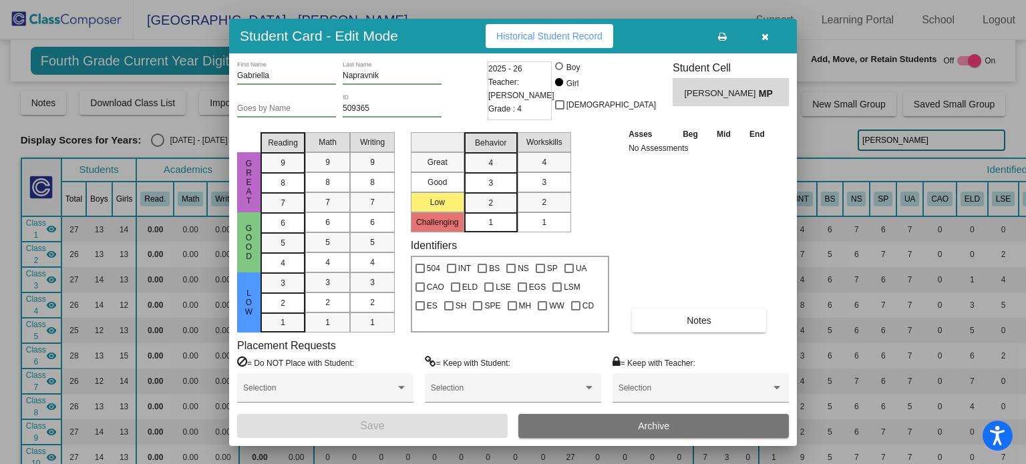
scroll to position [2833, 0]
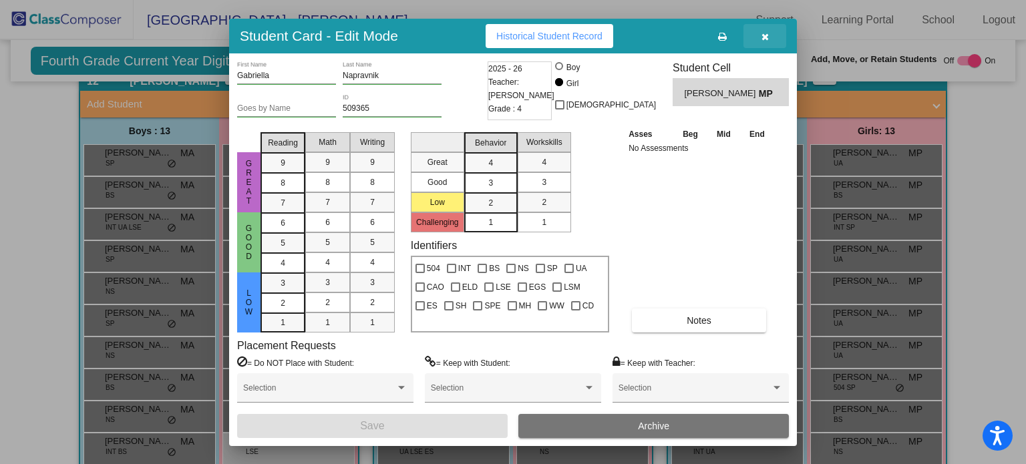
click at [759, 32] on button "button" at bounding box center [765, 36] width 43 height 24
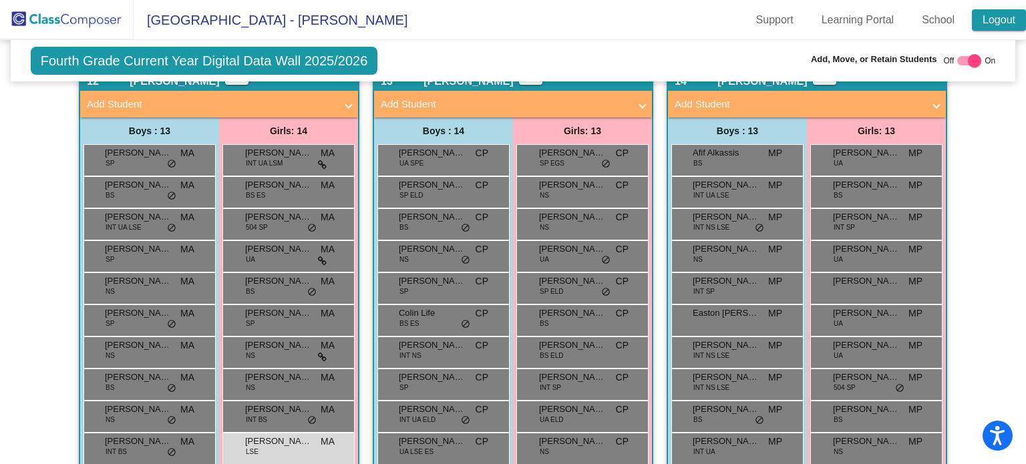
click at [995, 25] on link "Logout" at bounding box center [999, 19] width 54 height 21
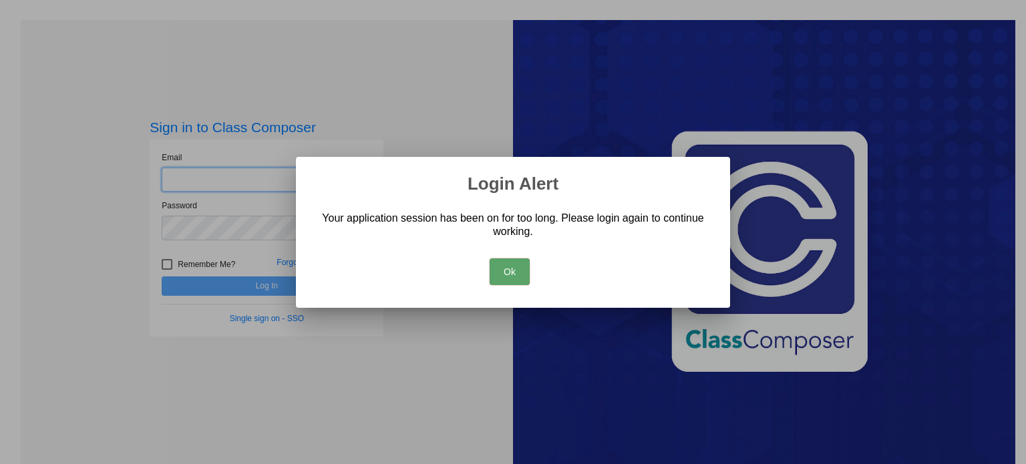
type input "mbaum@mbgsd.org"
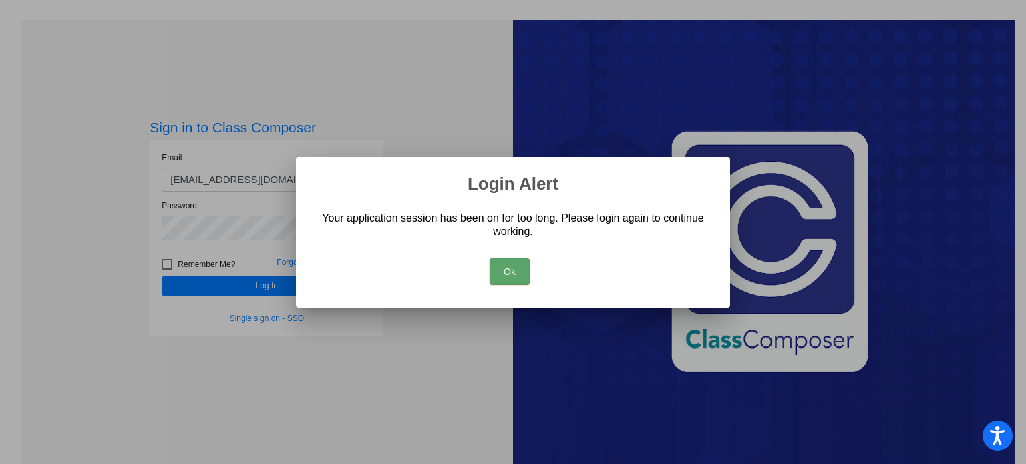
click at [515, 271] on button "Ok" at bounding box center [510, 272] width 40 height 27
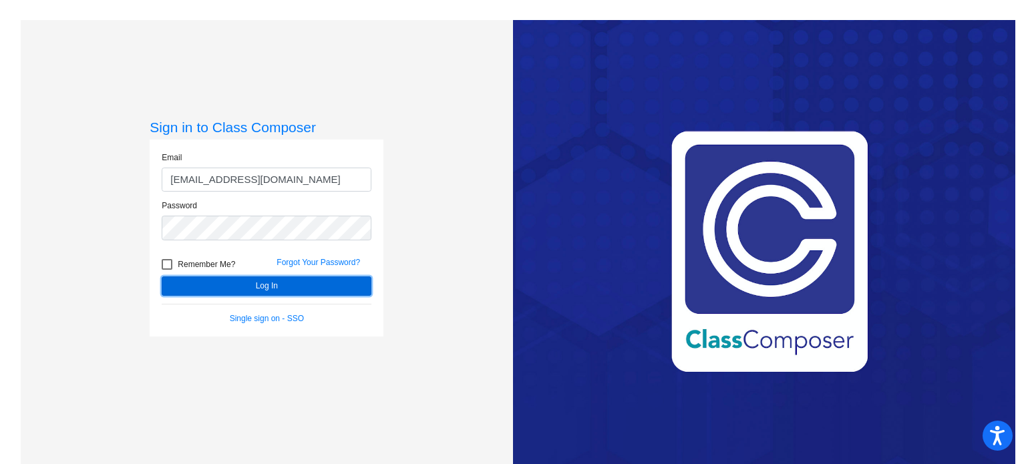
click at [281, 285] on button "Log In" at bounding box center [267, 286] width 210 height 19
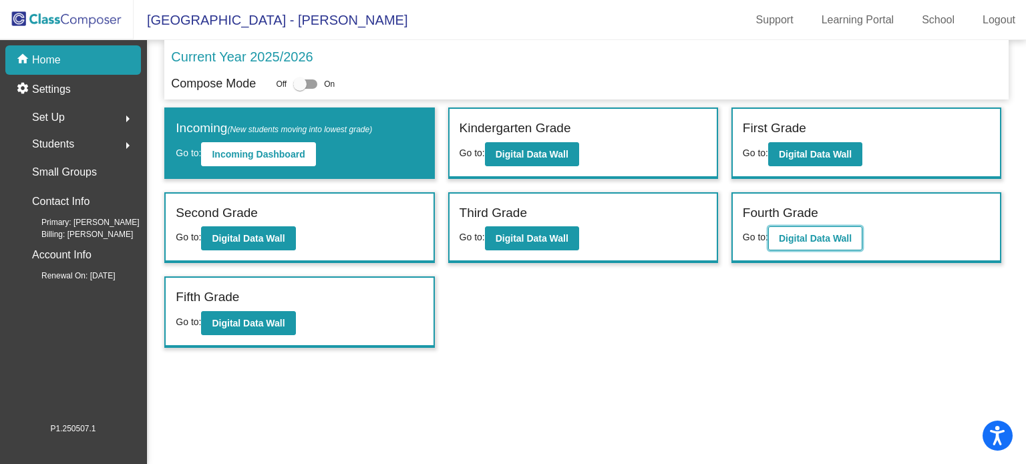
click at [799, 233] on b "Digital Data Wall" at bounding box center [815, 238] width 73 height 11
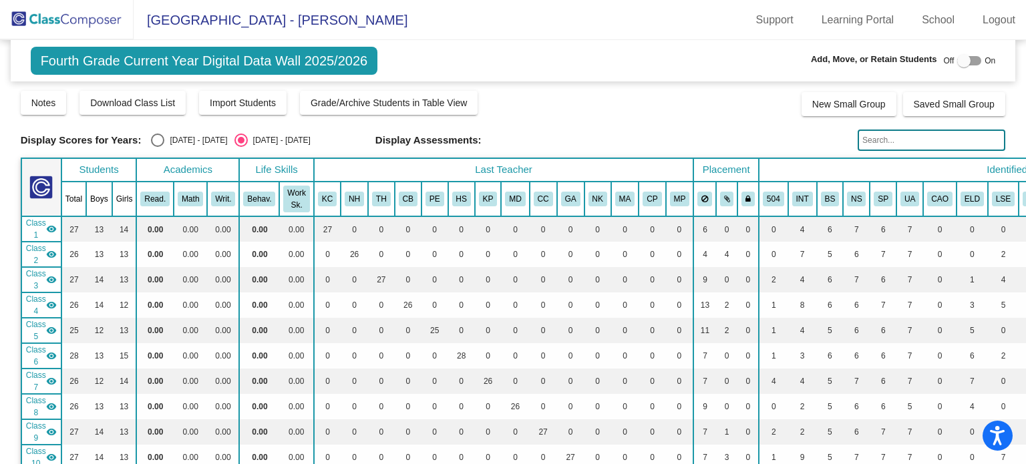
click at [958, 61] on div at bounding box center [963, 60] width 13 height 13
checkbox input "true"
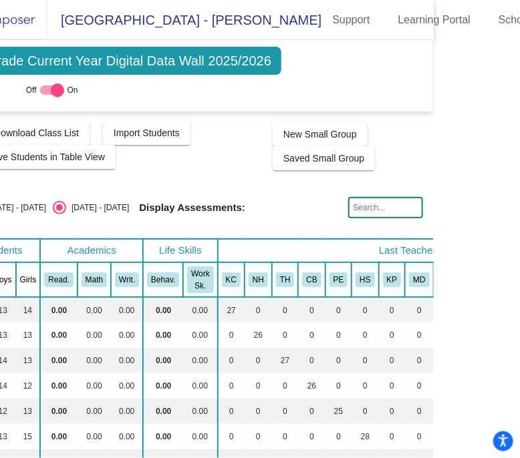
click at [355, 209] on input "text" at bounding box center [385, 207] width 75 height 21
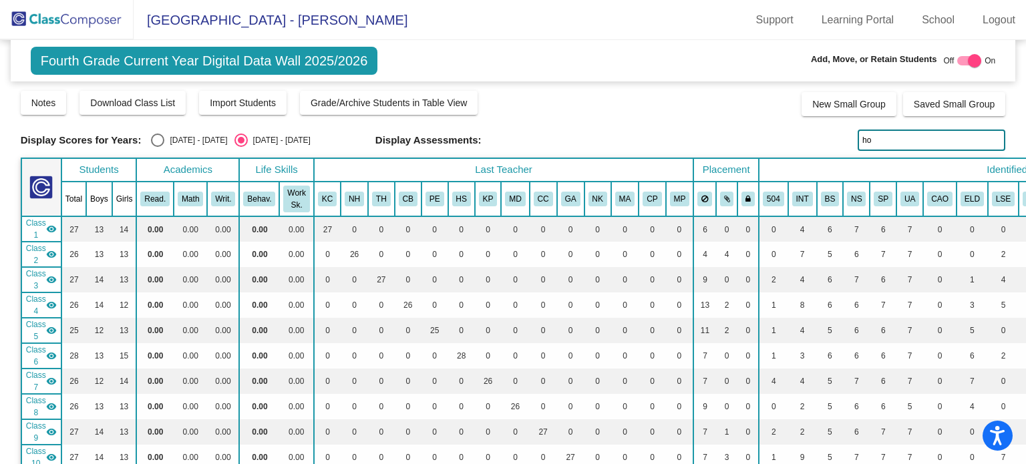
type input "h"
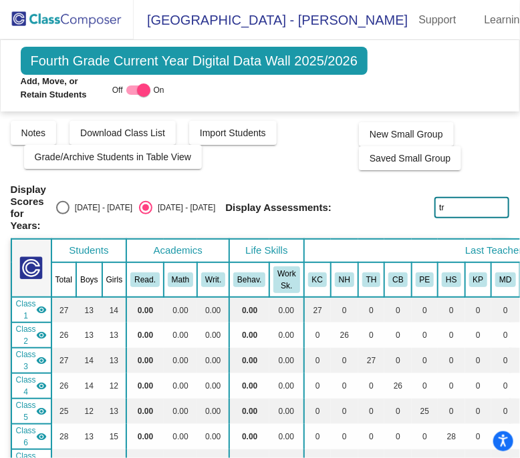
type input "t"
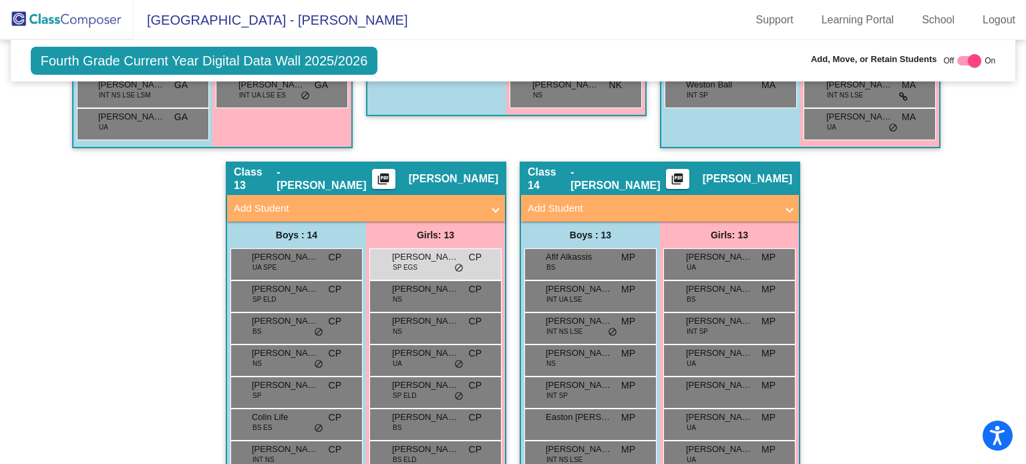
scroll to position [2720, 0]
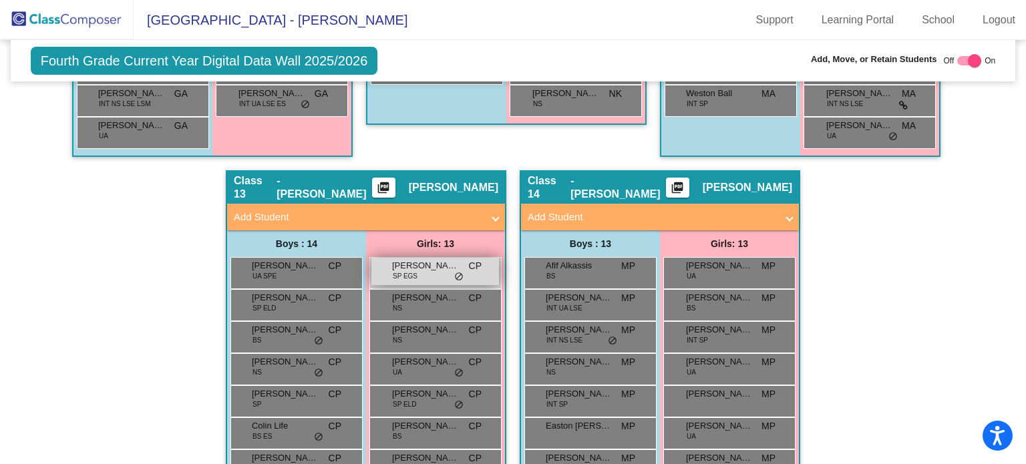
click at [436, 263] on span "Ainsley Tobias" at bounding box center [425, 265] width 67 height 13
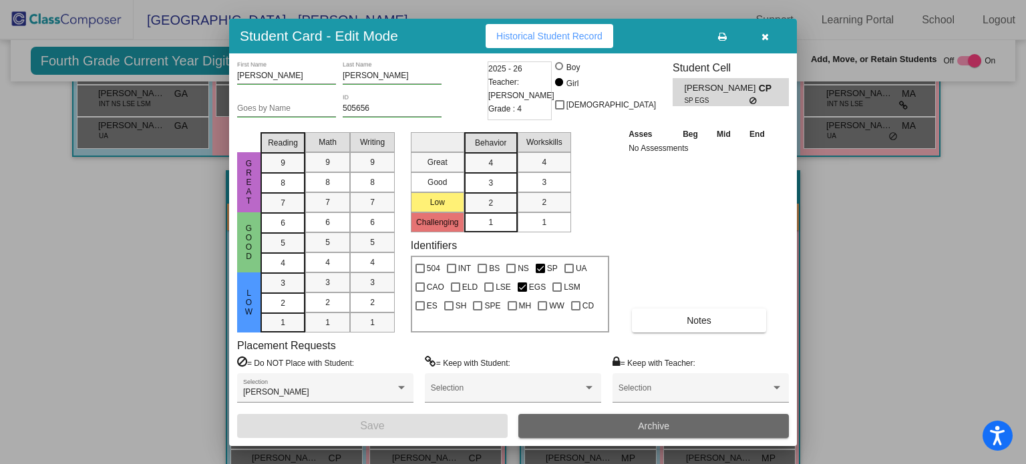
click at [561, 424] on button "Archive" at bounding box center [653, 426] width 271 height 24
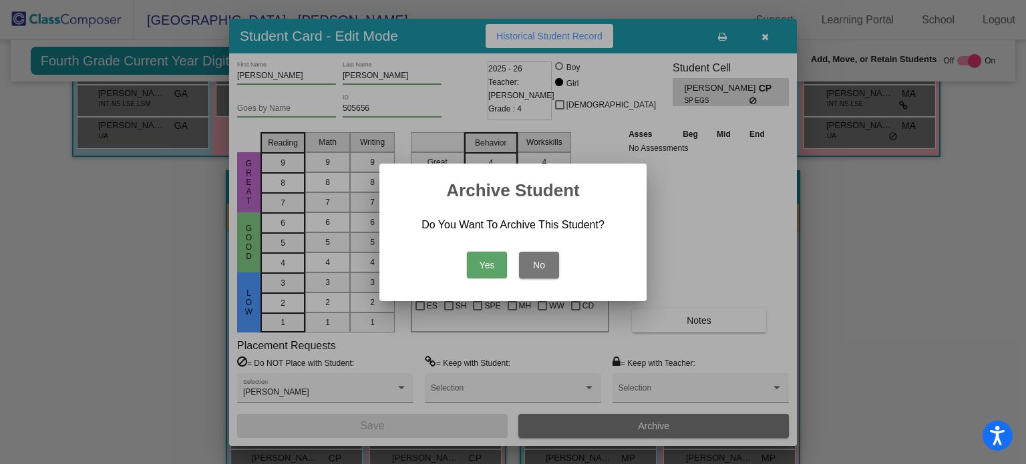
click at [480, 256] on button "Yes" at bounding box center [487, 265] width 40 height 27
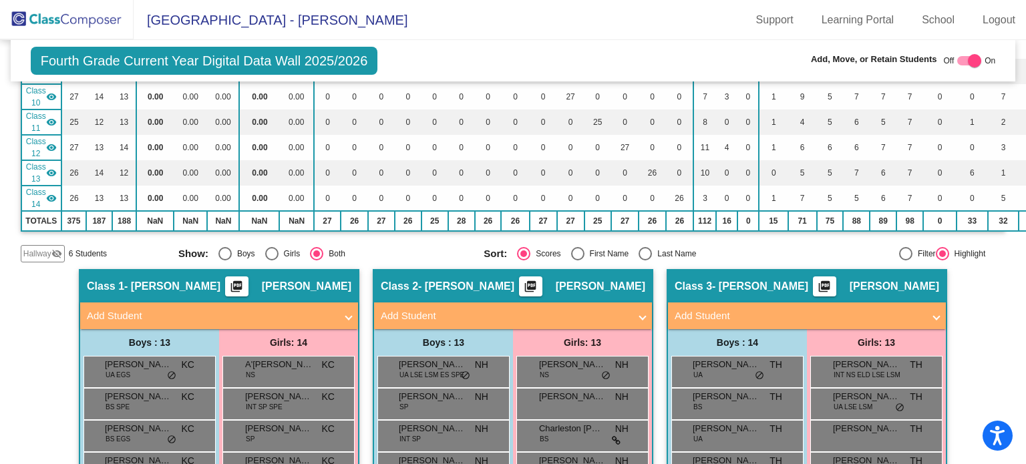
scroll to position [0, 0]
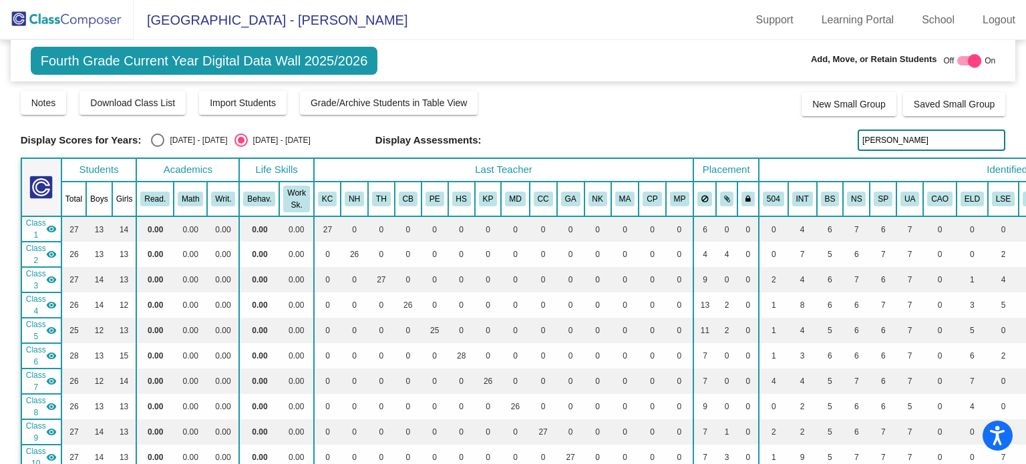
click at [890, 141] on input "tobias" at bounding box center [932, 140] width 148 height 21
type input "t"
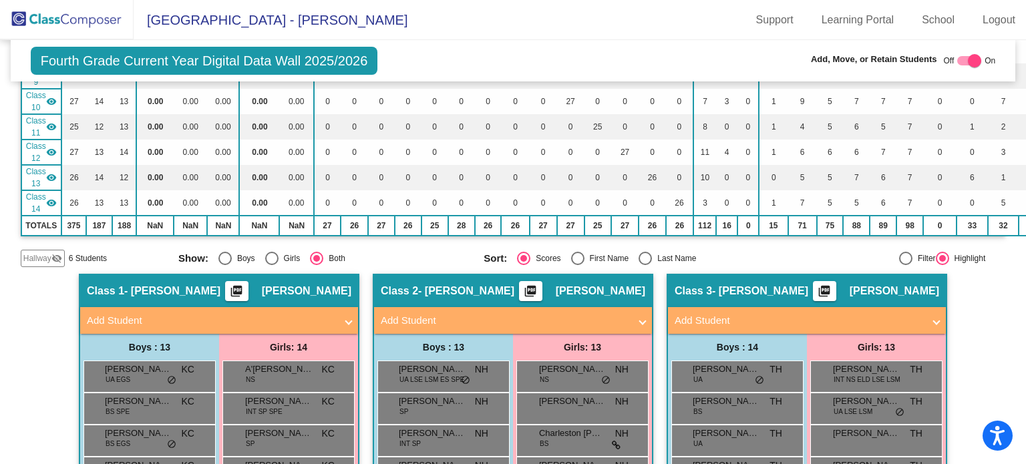
scroll to position [365, 0]
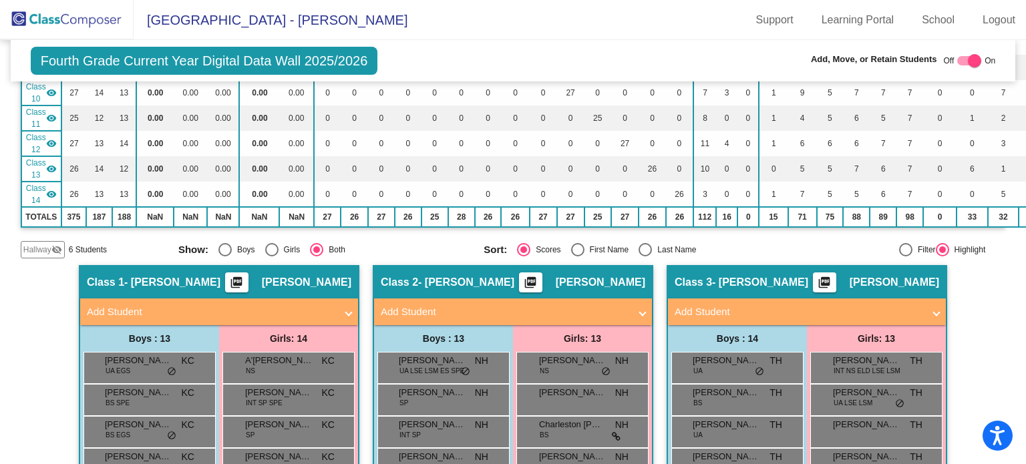
click at [26, 244] on span "Hallway" at bounding box center [37, 250] width 28 height 12
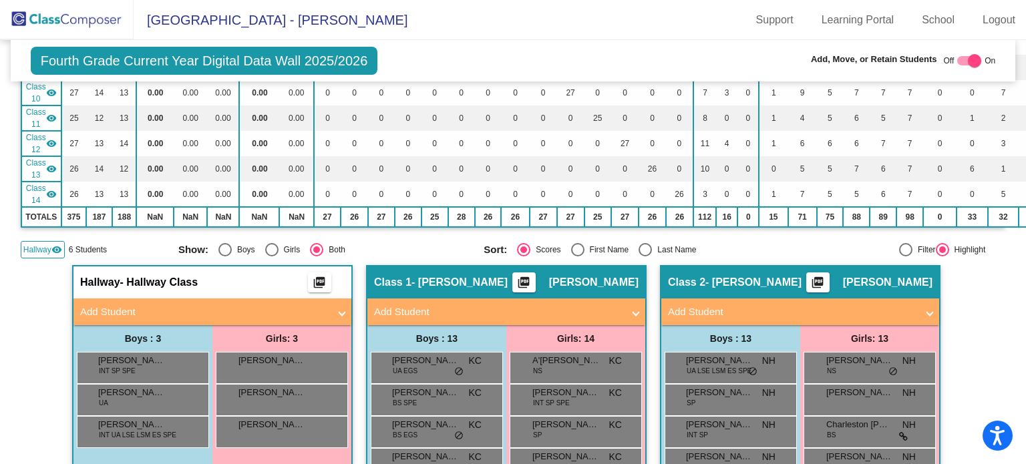
scroll to position [0, 0]
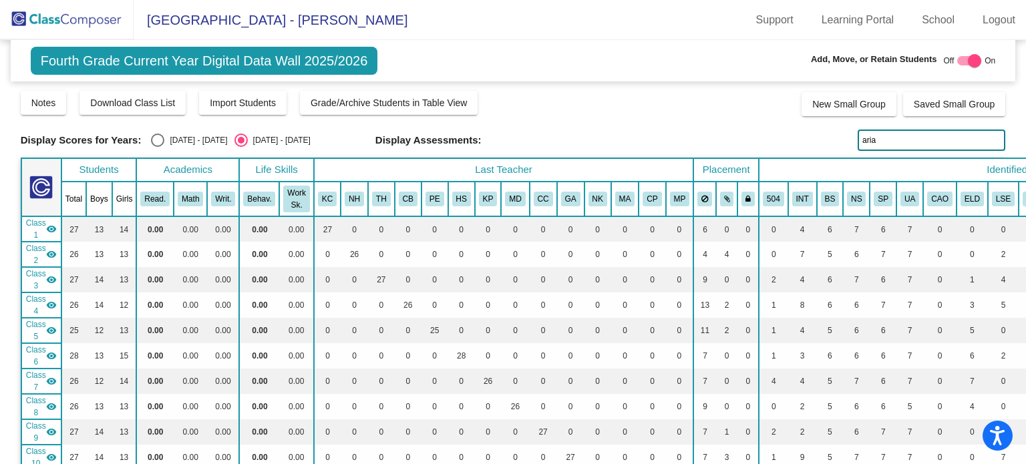
click at [884, 138] on input "aria" at bounding box center [932, 140] width 148 height 21
click at [916, 137] on input "asa mathayo" at bounding box center [932, 140] width 148 height 21
type input "a"
click at [905, 140] on input "lautsbaugh" at bounding box center [932, 140] width 148 height 21
type input "l"
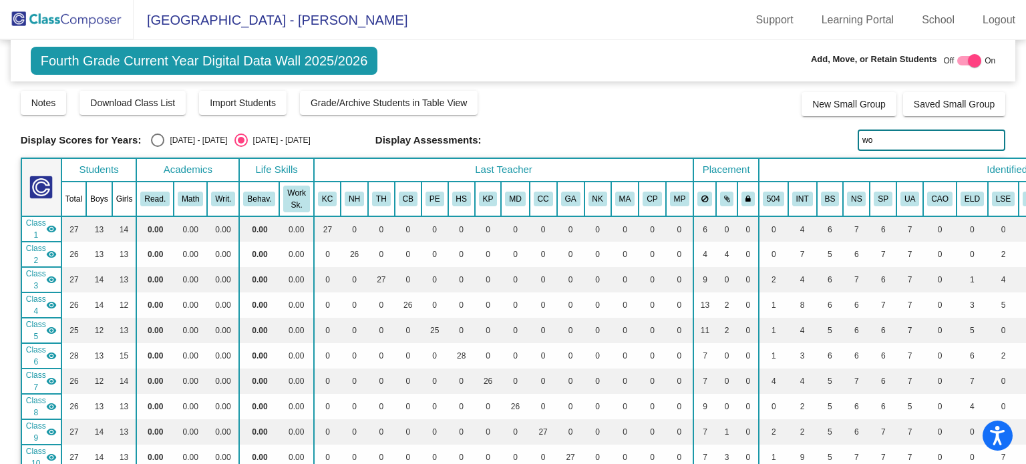
type input "w"
type input "r"
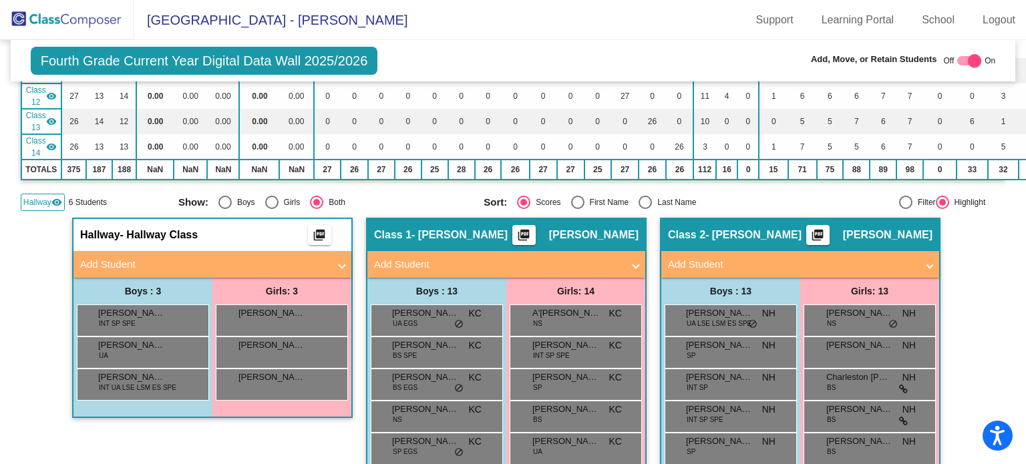
scroll to position [13, 0]
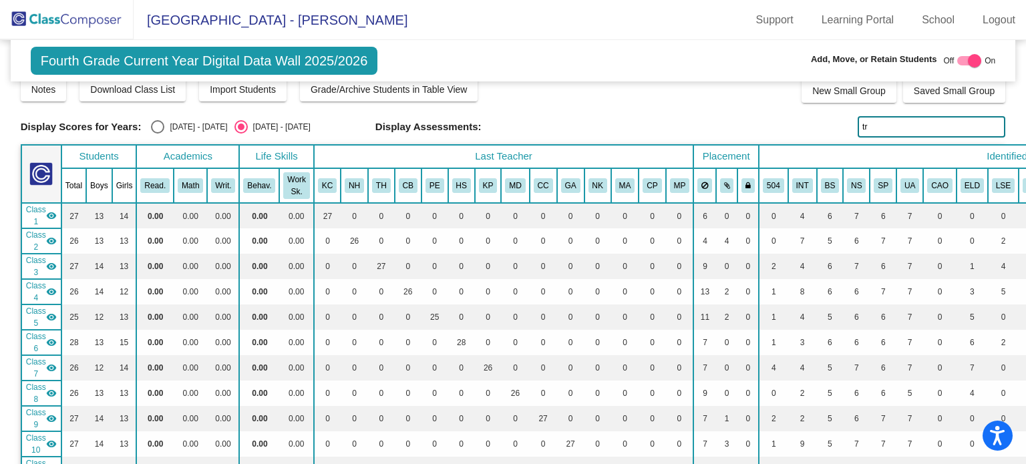
type input "t"
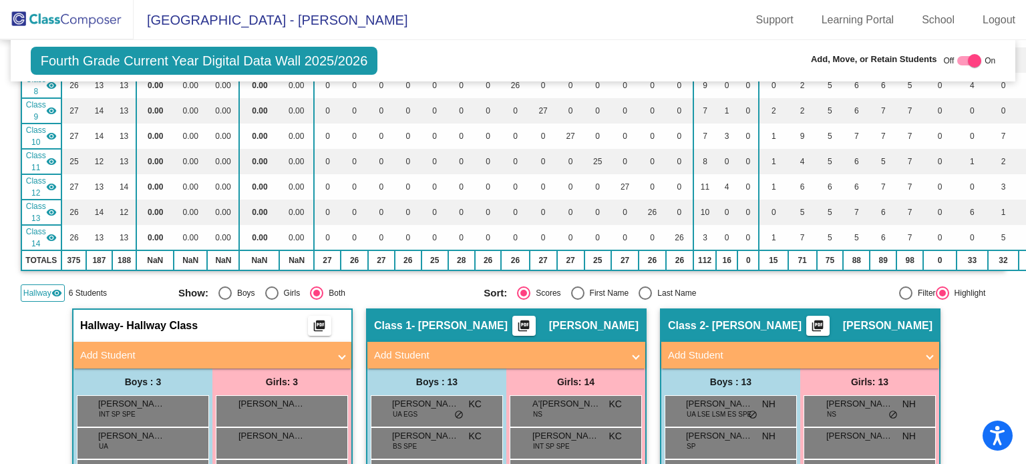
scroll to position [0, 0]
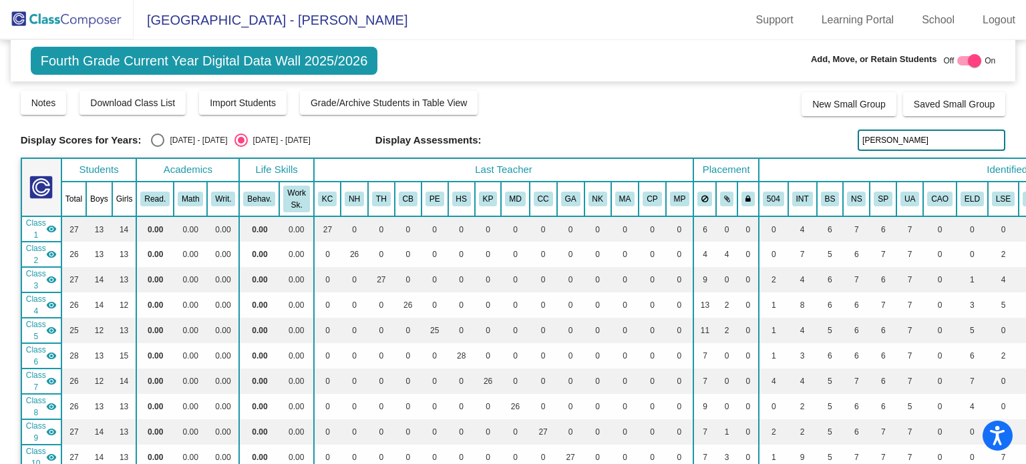
click at [879, 144] on input "lillian" at bounding box center [932, 140] width 148 height 21
type input "l"
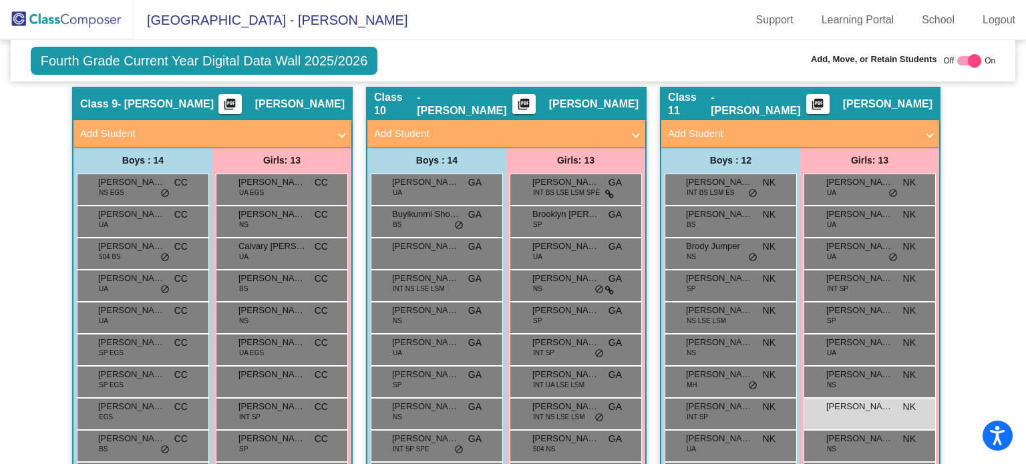
scroll to position [2269, 0]
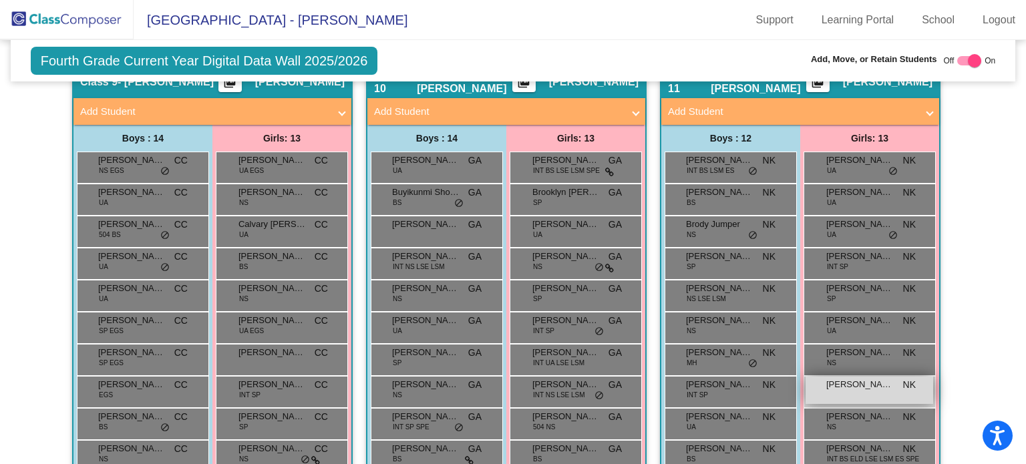
click at [860, 389] on div "Jahlani Colon NK lock do_not_disturb_alt" at bounding box center [870, 390] width 128 height 27
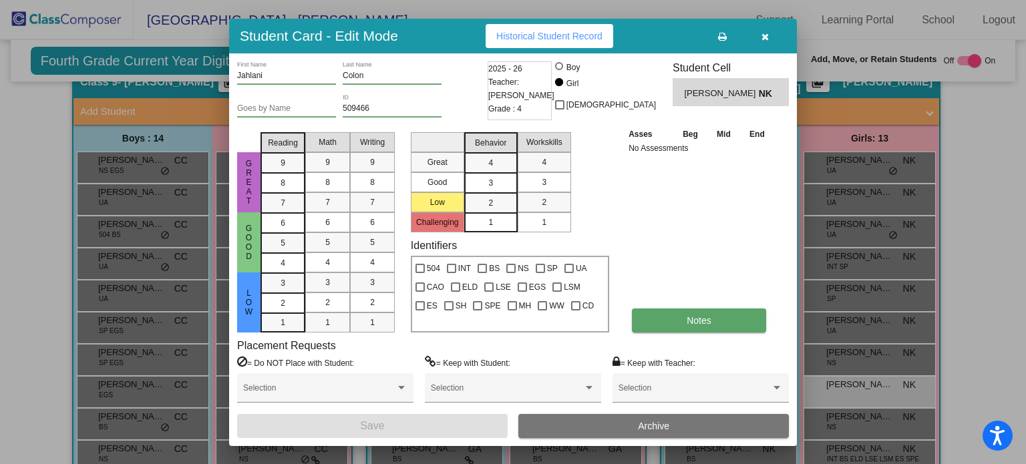
click at [724, 318] on button "Notes" at bounding box center [699, 321] width 134 height 24
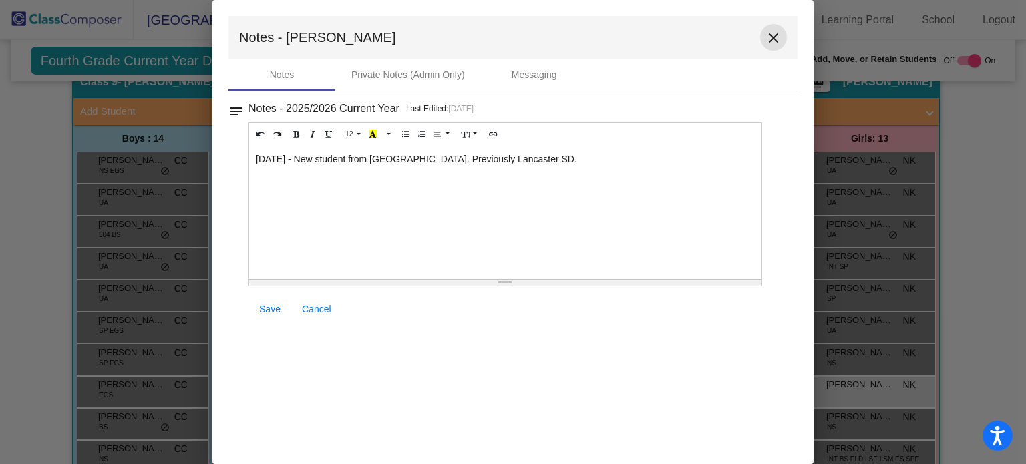
click at [774, 36] on mat-icon "close" at bounding box center [774, 38] width 16 height 16
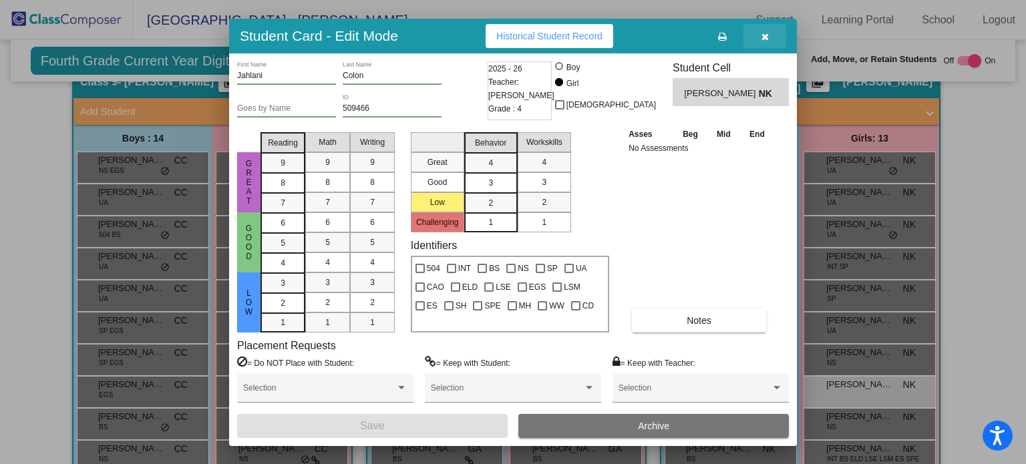
click at [764, 33] on icon "button" at bounding box center [765, 36] width 7 height 9
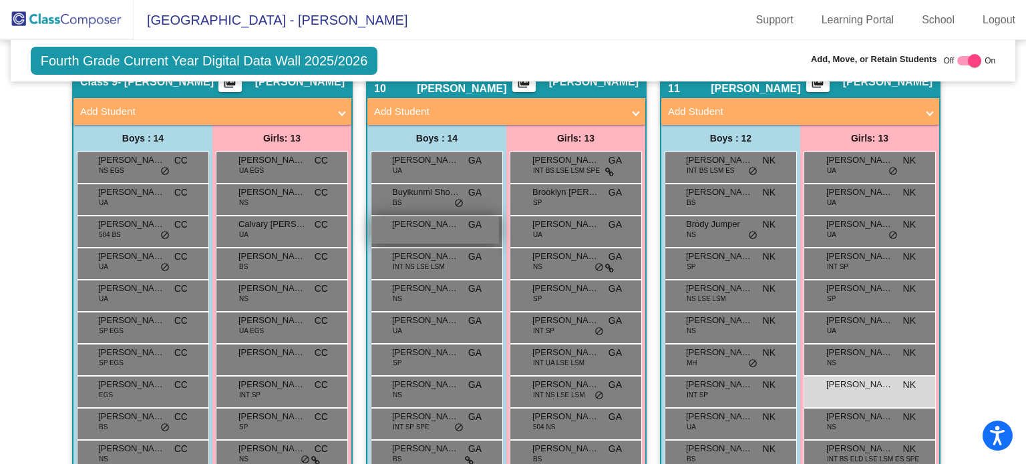
click at [431, 225] on div "Calvin Rohrbaugh GA lock do_not_disturb_alt" at bounding box center [435, 229] width 128 height 27
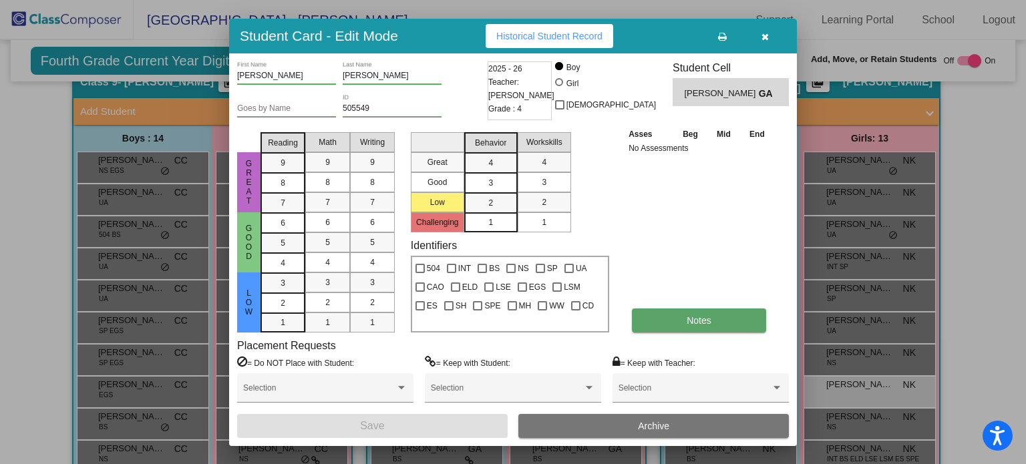
click at [683, 320] on button "Notes" at bounding box center [699, 321] width 134 height 24
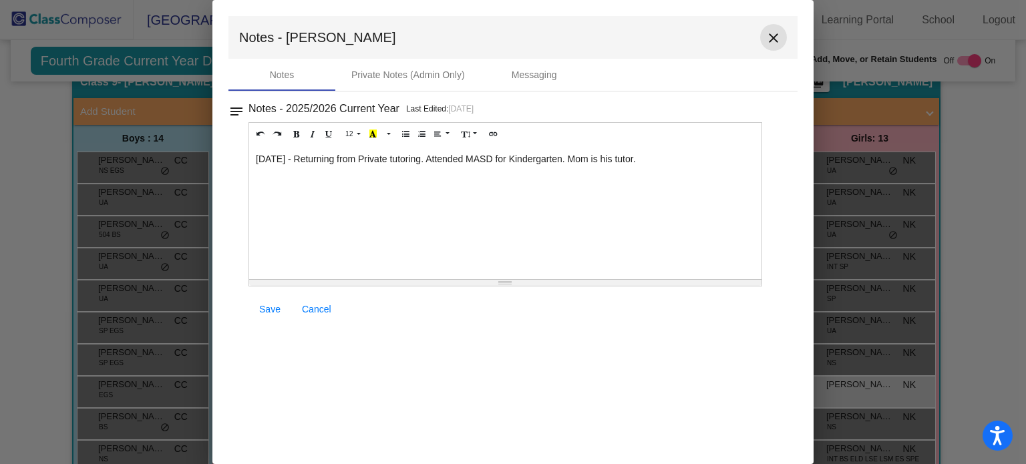
click at [770, 36] on mat-icon "close" at bounding box center [774, 38] width 16 height 16
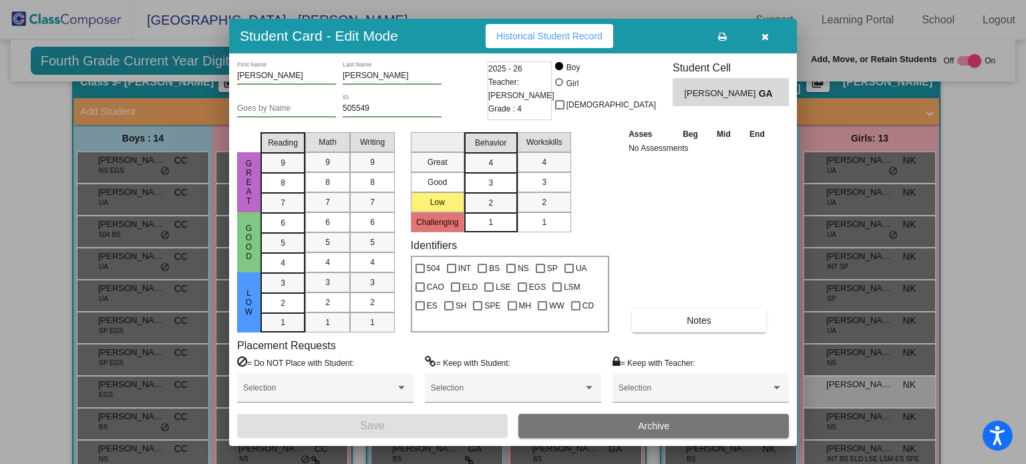
click at [767, 33] on icon "button" at bounding box center [765, 36] width 7 height 9
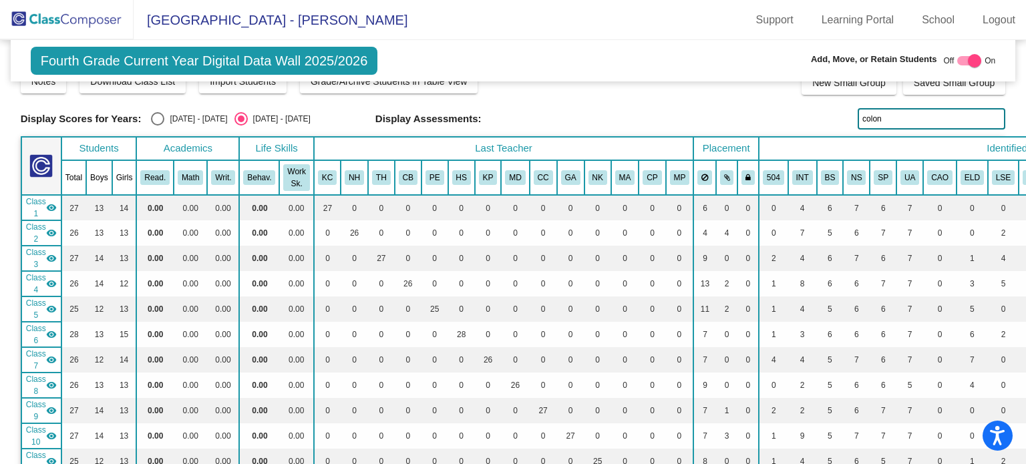
scroll to position [0, 0]
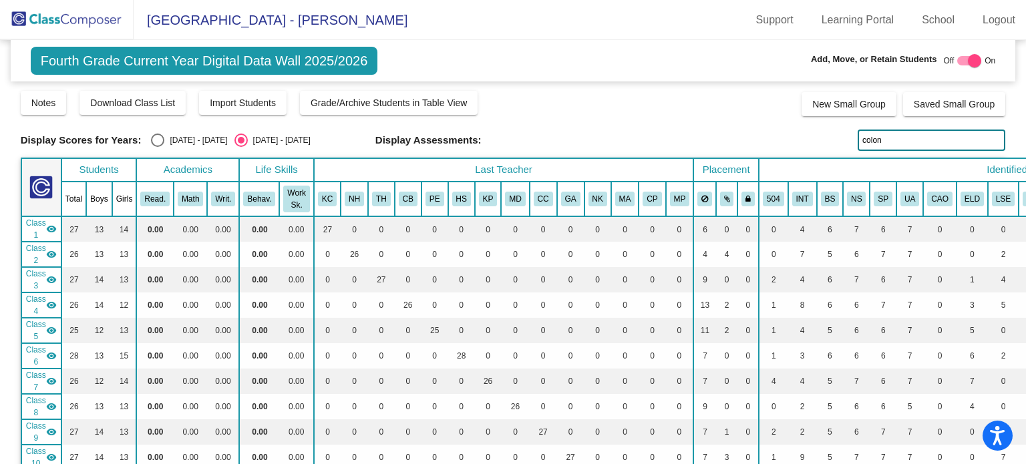
click at [897, 138] on input "colon" at bounding box center [932, 140] width 148 height 21
type input "c"
type input "n"
type input "laki"
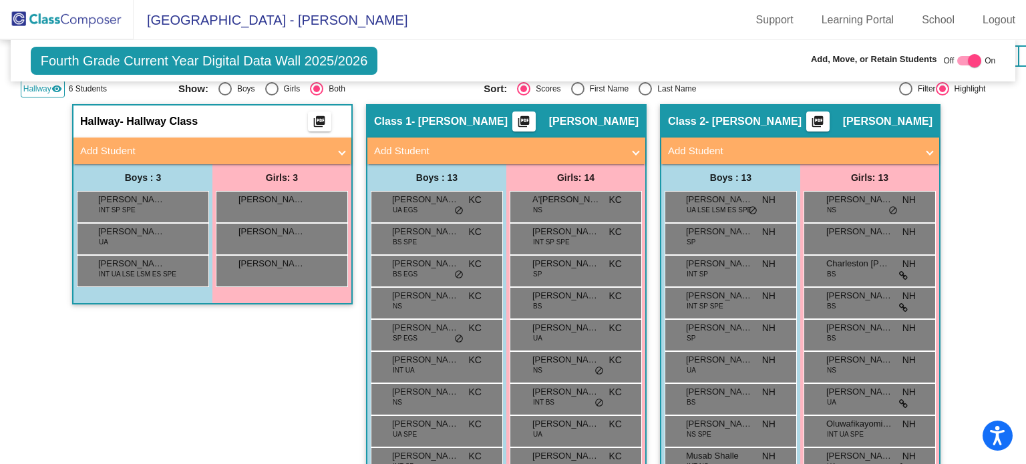
scroll to position [530, 0]
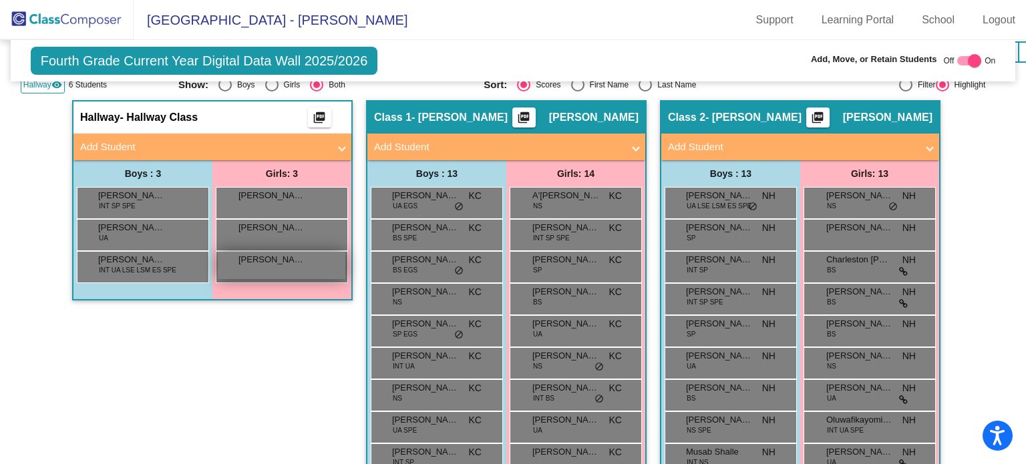
click at [265, 255] on span "Maahi Javia" at bounding box center [271, 259] width 67 height 13
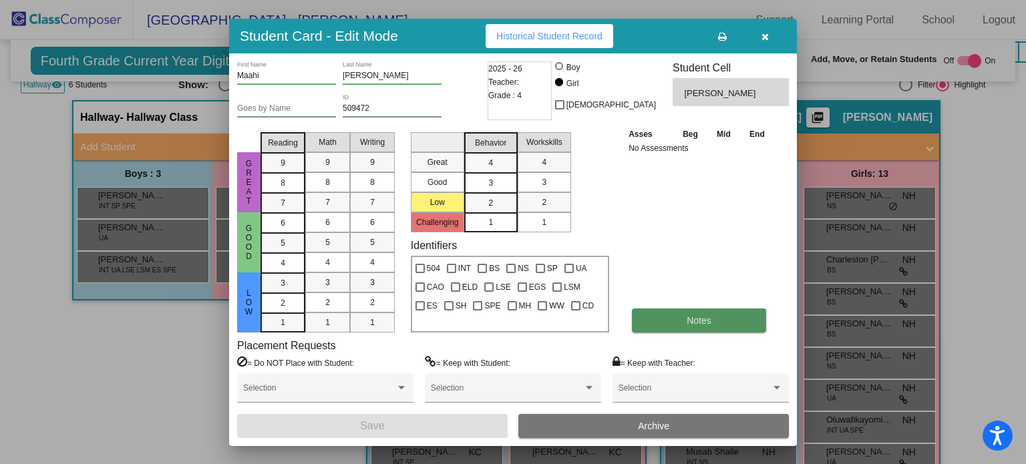
click at [679, 320] on button "Notes" at bounding box center [699, 321] width 134 height 24
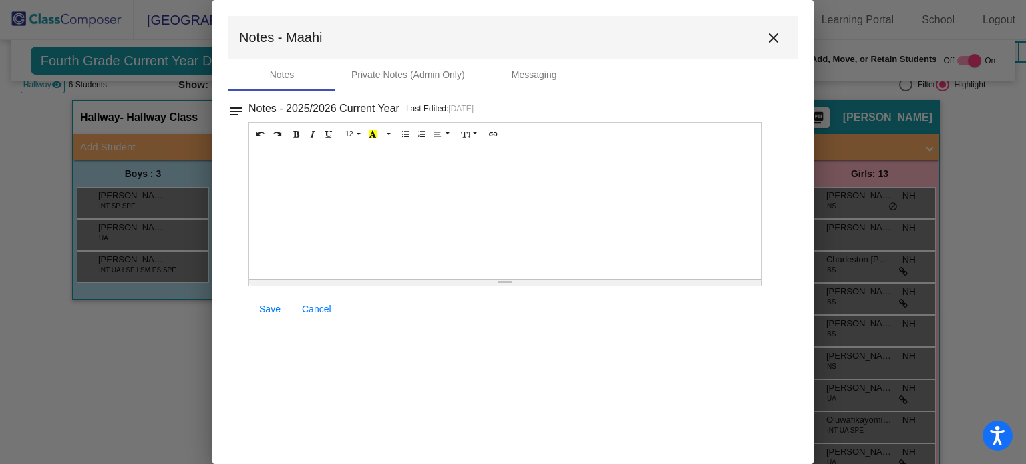
click at [300, 167] on div at bounding box center [505, 213] width 512 height 134
click at [265, 307] on span "Save" at bounding box center [269, 309] width 21 height 11
click at [770, 34] on mat-icon "close" at bounding box center [774, 38] width 16 height 16
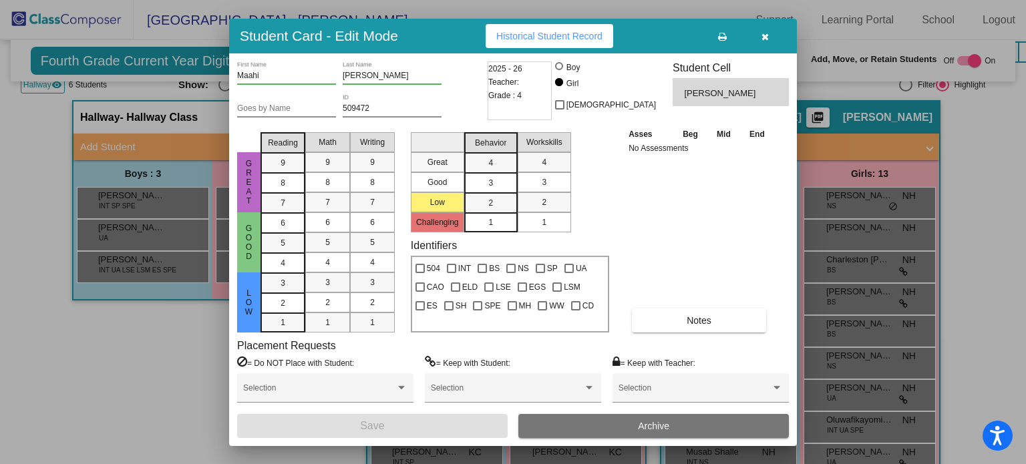
click at [767, 34] on icon "button" at bounding box center [765, 36] width 7 height 9
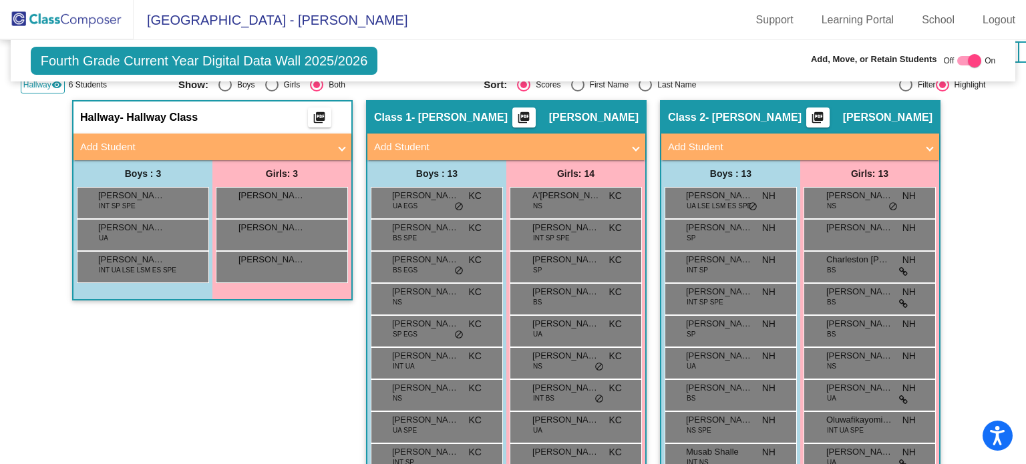
scroll to position [0, 0]
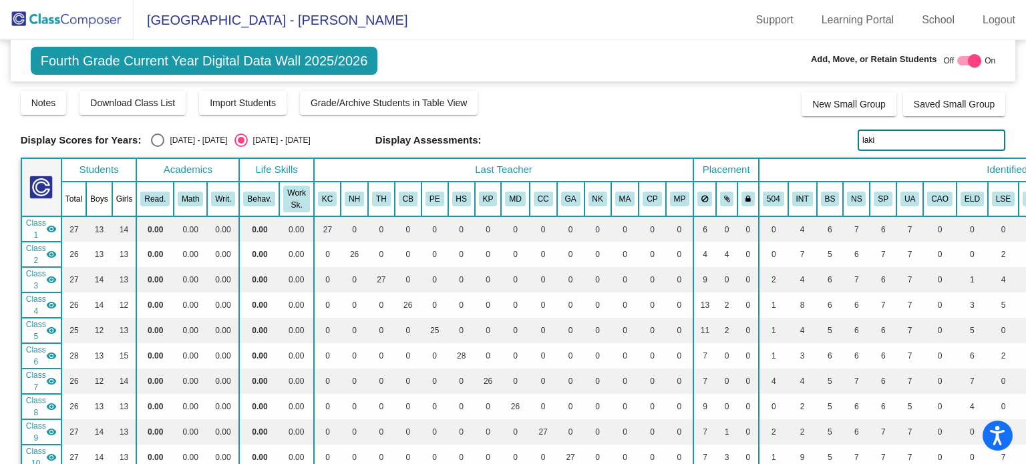
click at [887, 138] on input "laki" at bounding box center [932, 140] width 148 height 21
type input "l"
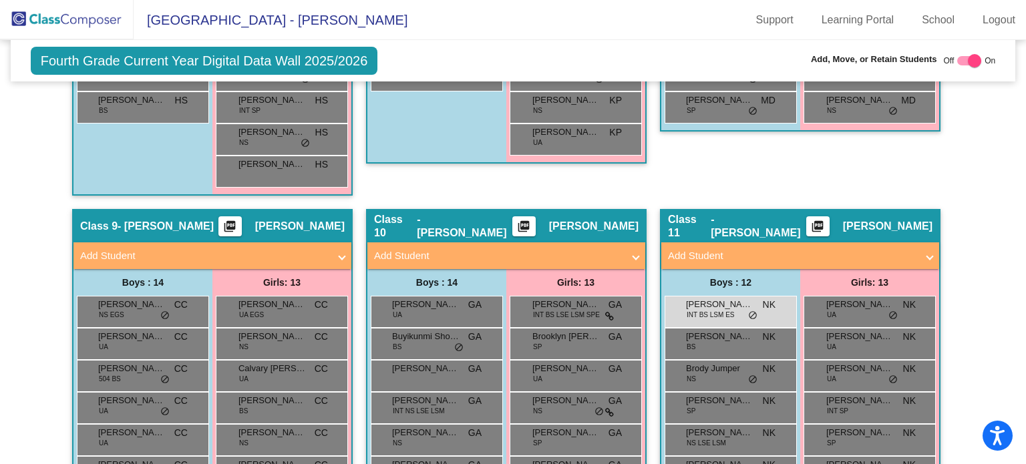
scroll to position [2195, 0]
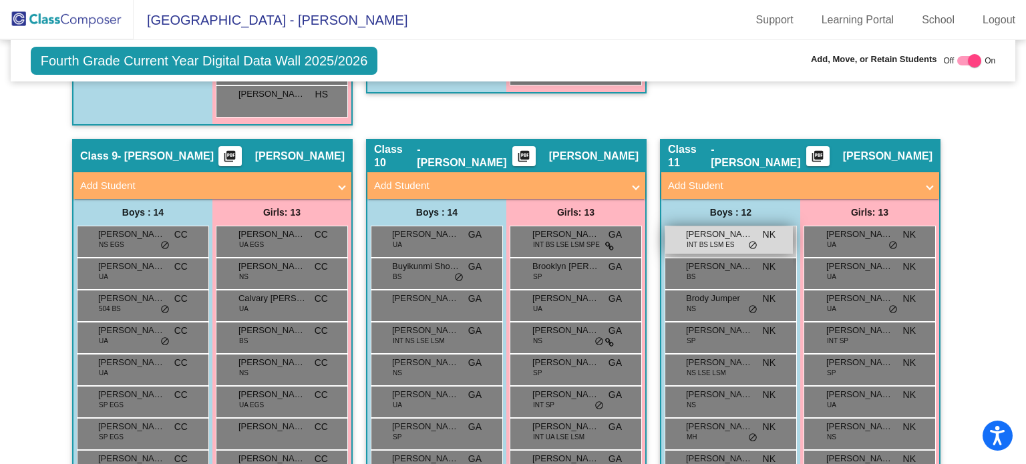
type input "amilli"
click at [718, 241] on span "INT BS LSM ES" at bounding box center [711, 245] width 48 height 10
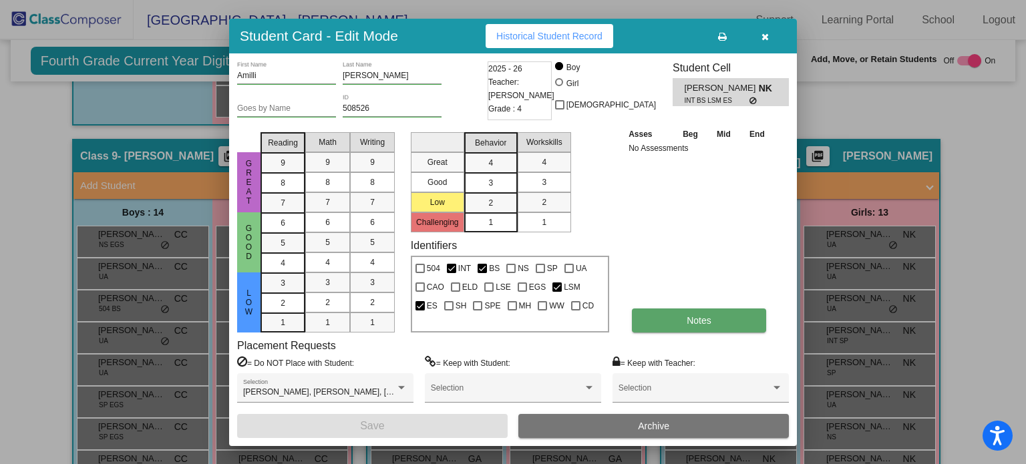
click at [699, 315] on span "Notes" at bounding box center [699, 320] width 25 height 11
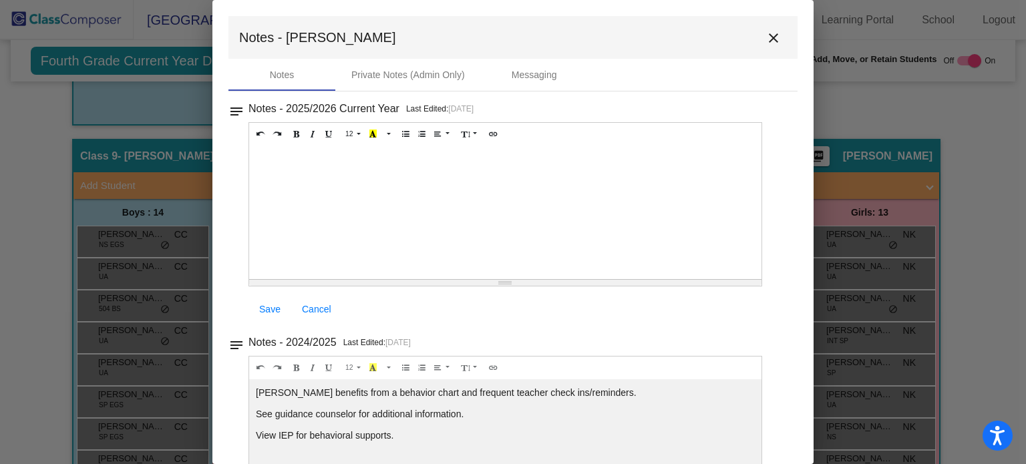
click at [766, 35] on mat-icon "close" at bounding box center [774, 38] width 16 height 16
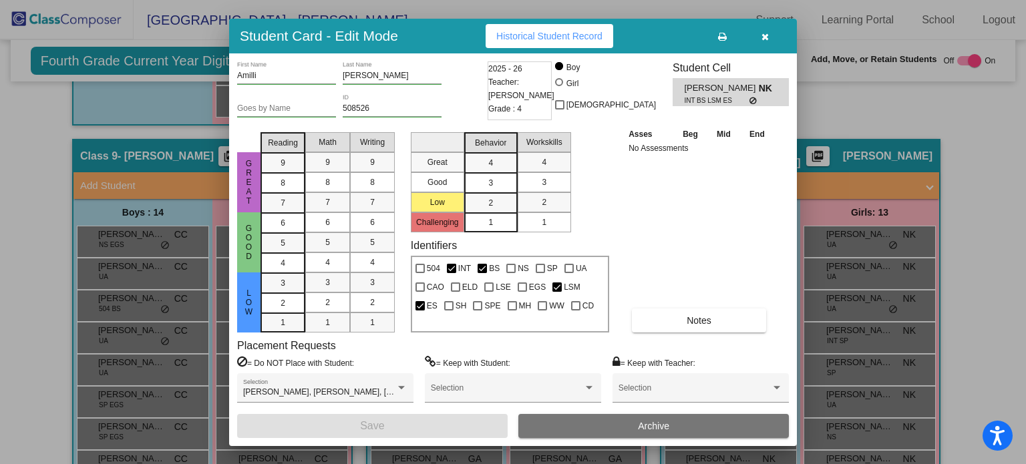
click at [766, 39] on icon "button" at bounding box center [765, 36] width 7 height 9
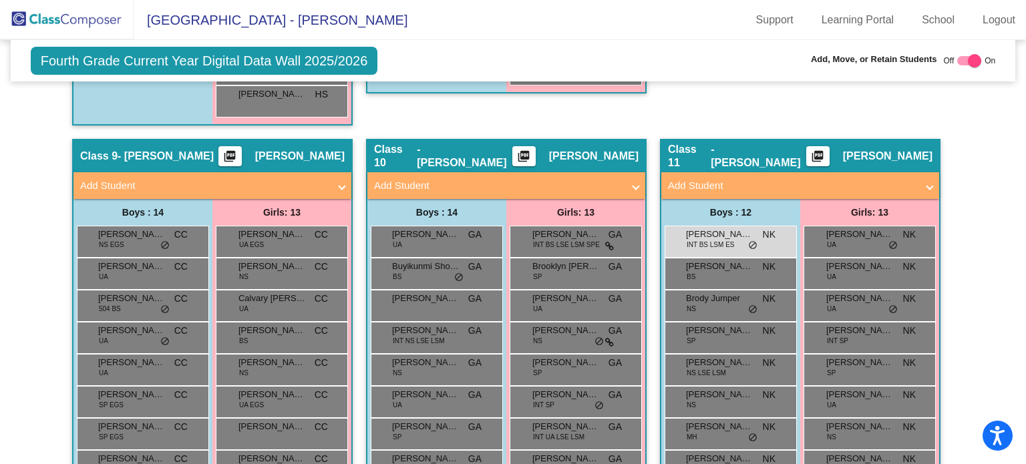
click at [969, 65] on div at bounding box center [974, 60] width 13 height 13
checkbox input "false"
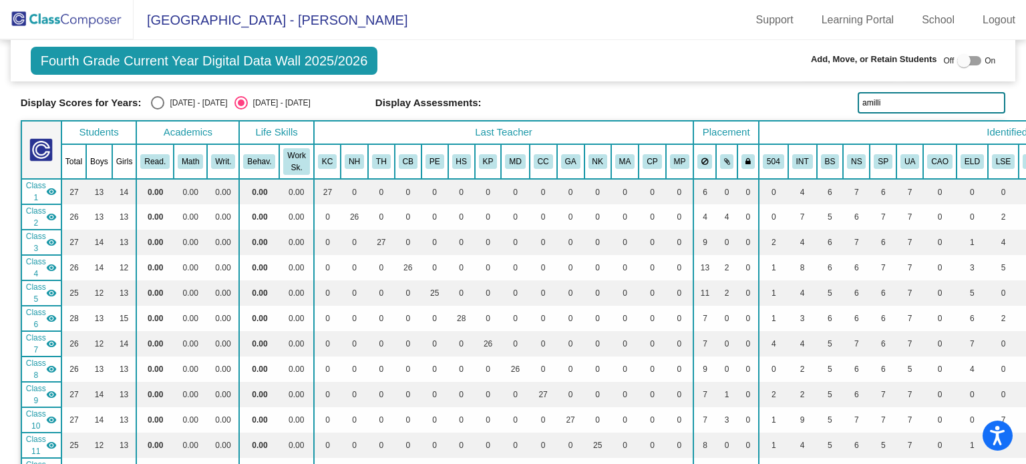
scroll to position [0, 0]
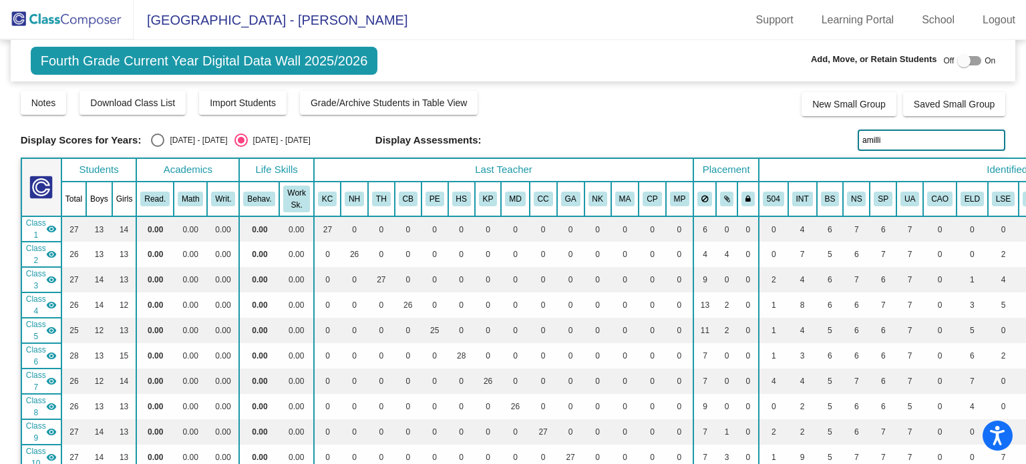
click at [883, 145] on input "amilli" at bounding box center [932, 140] width 148 height 21
type input "a"
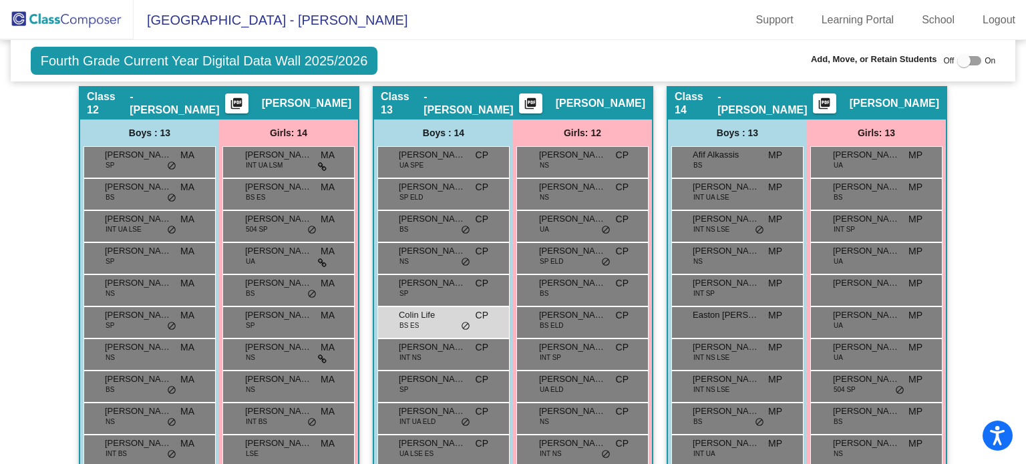
scroll to position [2706, 0]
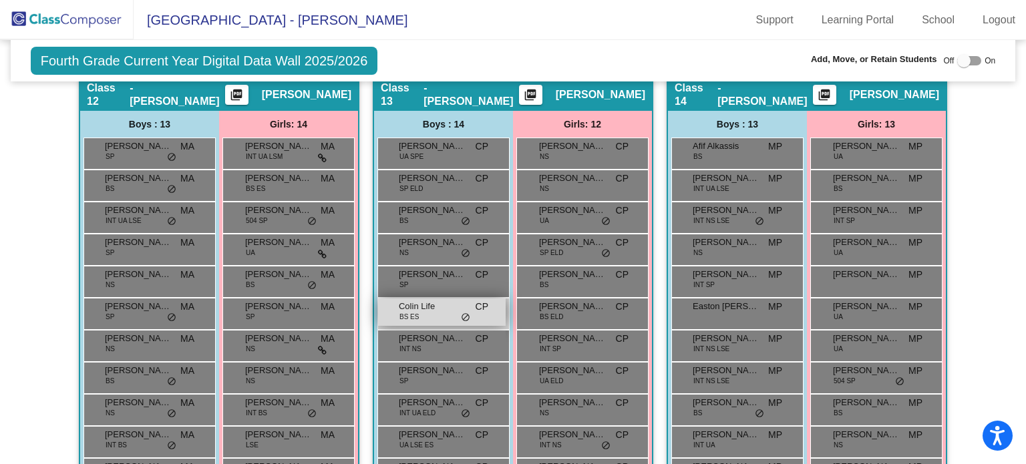
click at [430, 309] on div "Colin Life BS ES CP lock do_not_disturb_alt" at bounding box center [442, 312] width 128 height 27
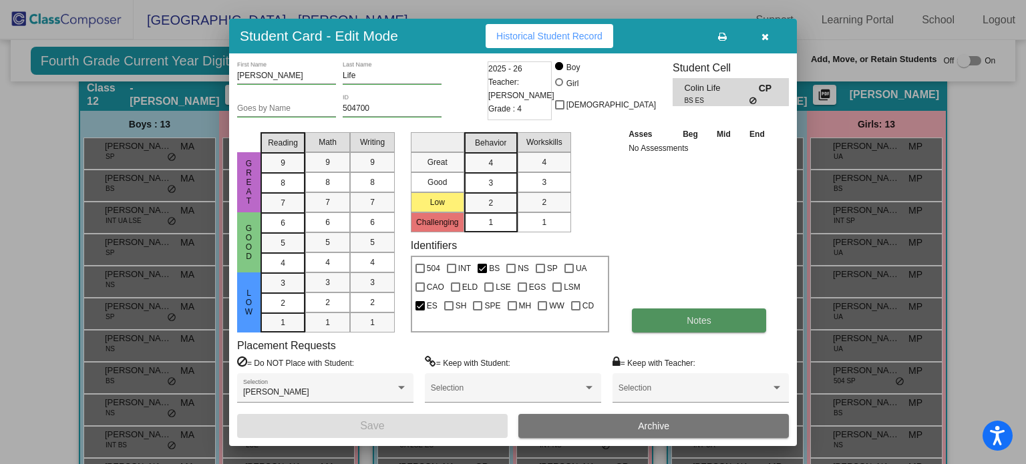
click at [655, 322] on button "Notes" at bounding box center [699, 321] width 134 height 24
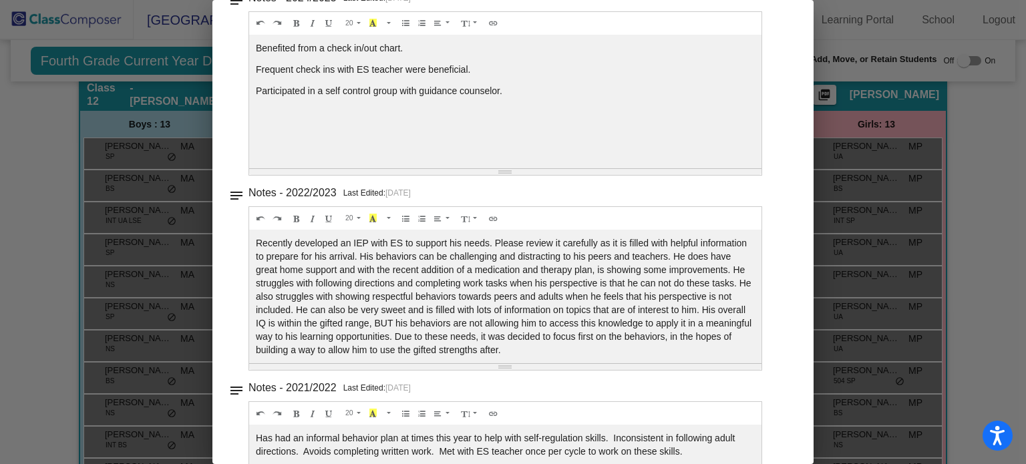
scroll to position [0, 0]
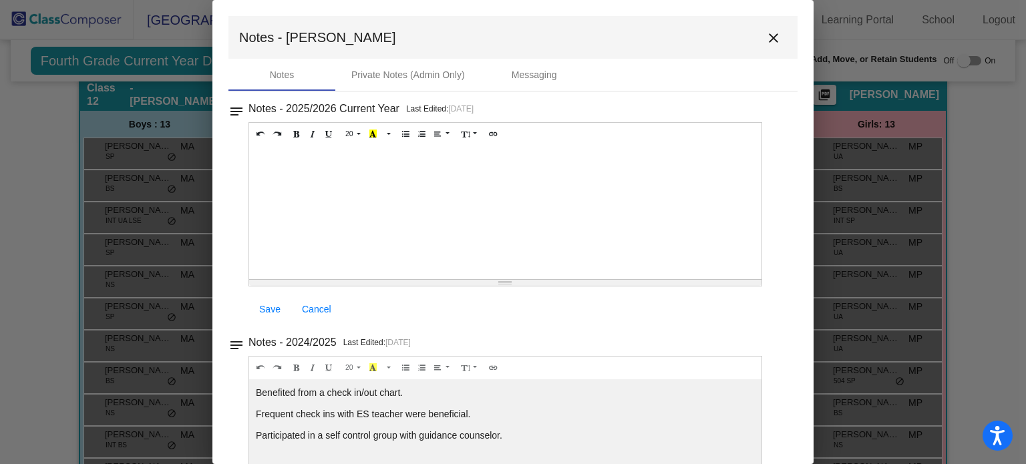
click at [766, 37] on mat-icon "close" at bounding box center [774, 38] width 16 height 16
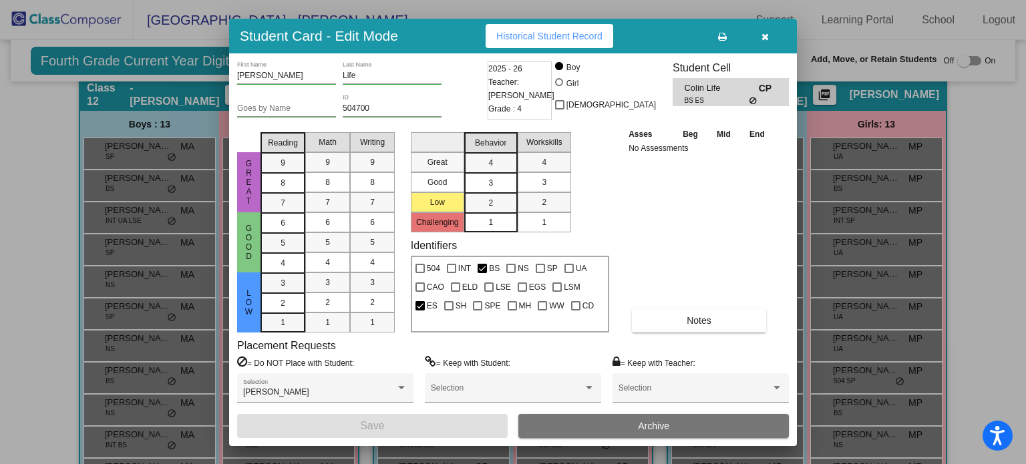
click at [760, 35] on button "button" at bounding box center [765, 36] width 43 height 24
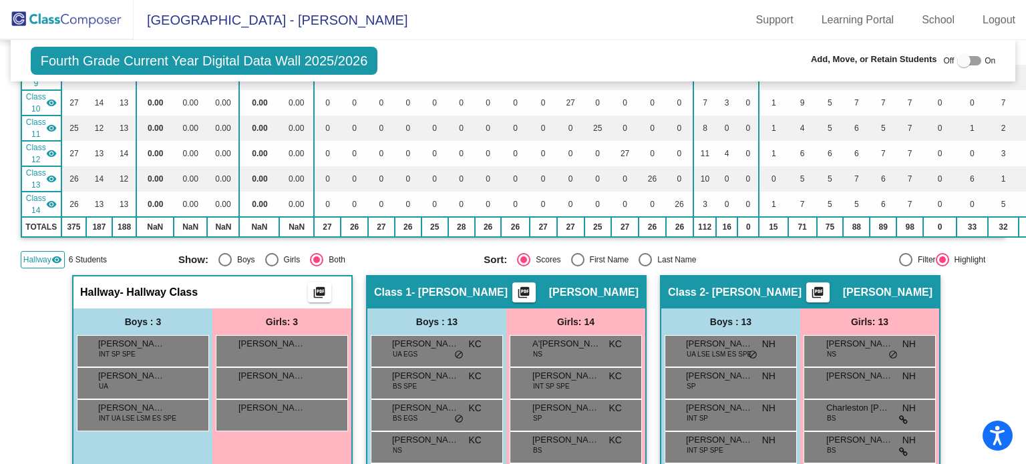
scroll to position [8, 0]
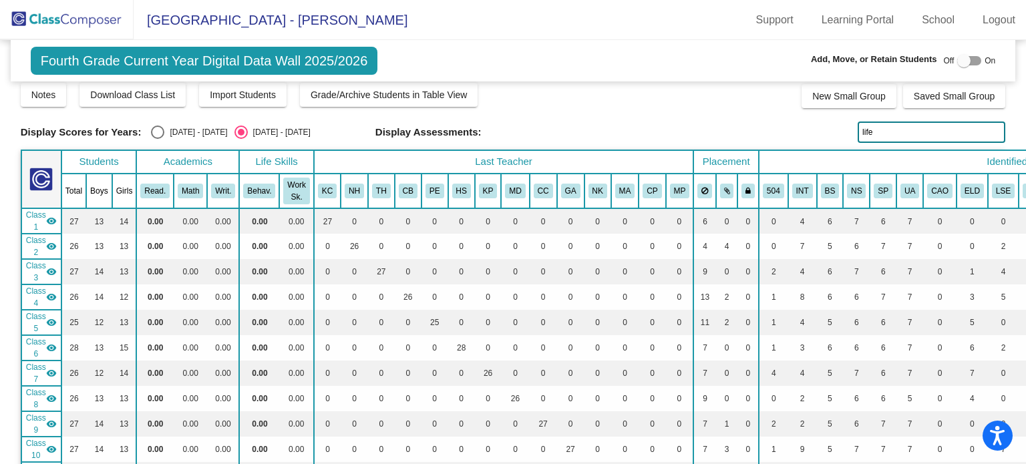
click at [878, 132] on input "life" at bounding box center [932, 132] width 148 height 21
type input "l"
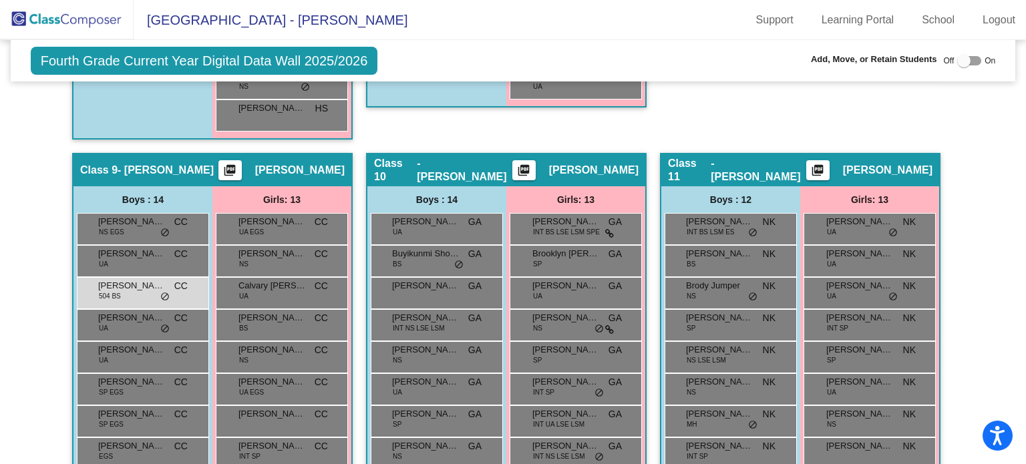
scroll to position [2088, 0]
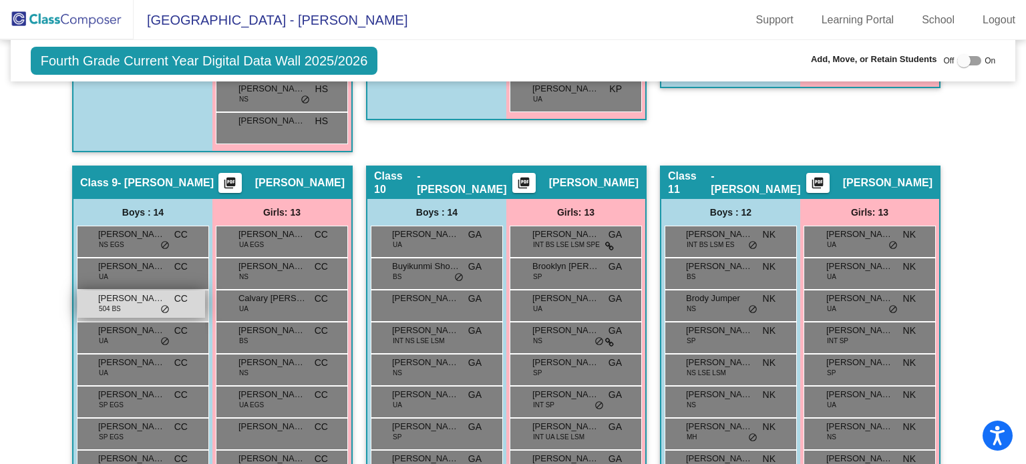
type input "harrison"
click at [129, 302] on div "Benjamin Harrison 504 BS CC lock do_not_disturb_alt" at bounding box center [141, 304] width 128 height 27
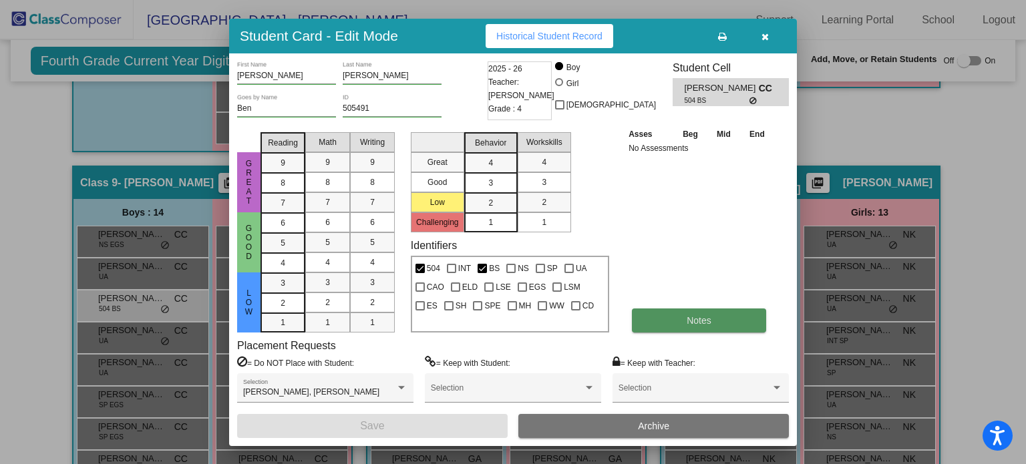
click at [669, 321] on button "Notes" at bounding box center [699, 321] width 134 height 24
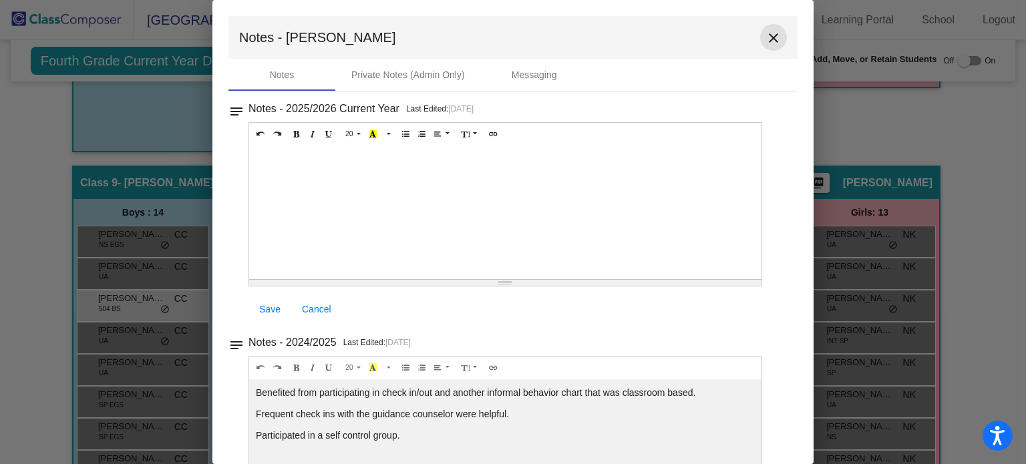
click at [767, 32] on mat-icon "close" at bounding box center [774, 38] width 16 height 16
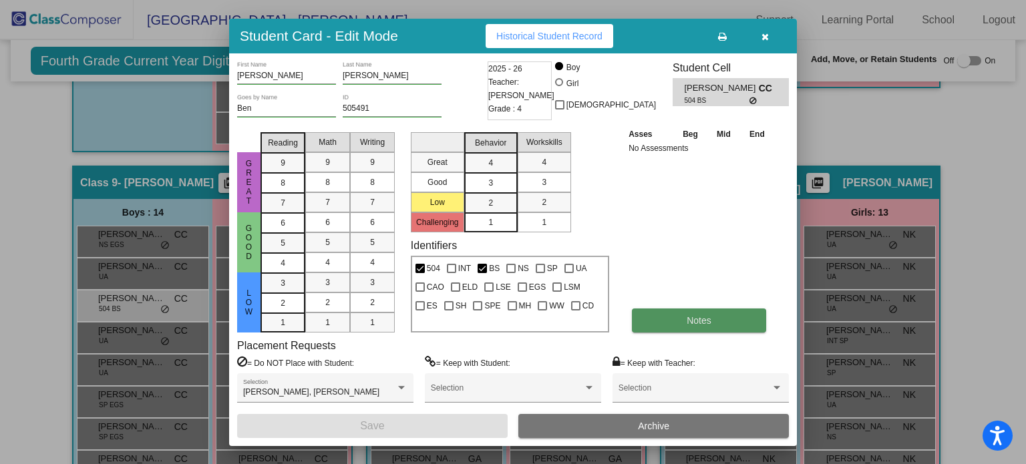
click at [681, 319] on button "Notes" at bounding box center [699, 321] width 134 height 24
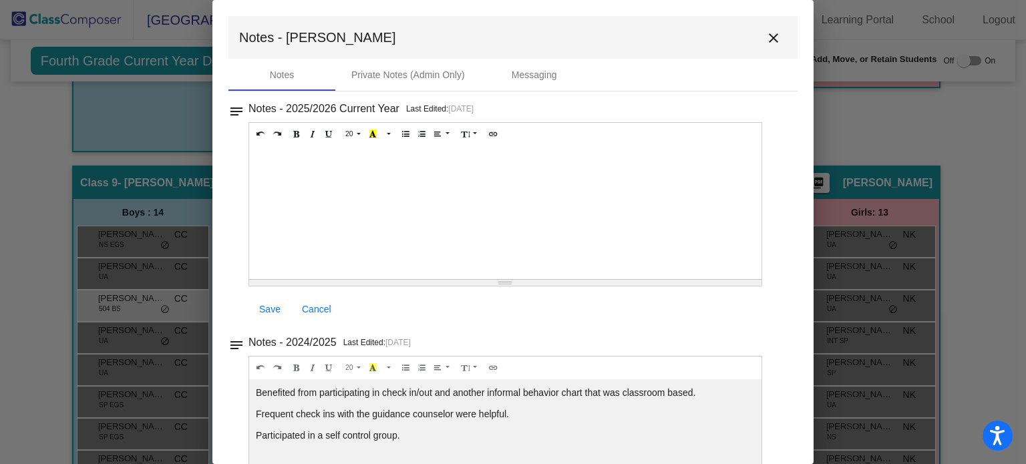
click at [423, 438] on p "Participated in a self control group." at bounding box center [505, 435] width 499 height 13
click at [310, 164] on div at bounding box center [505, 213] width 512 height 134
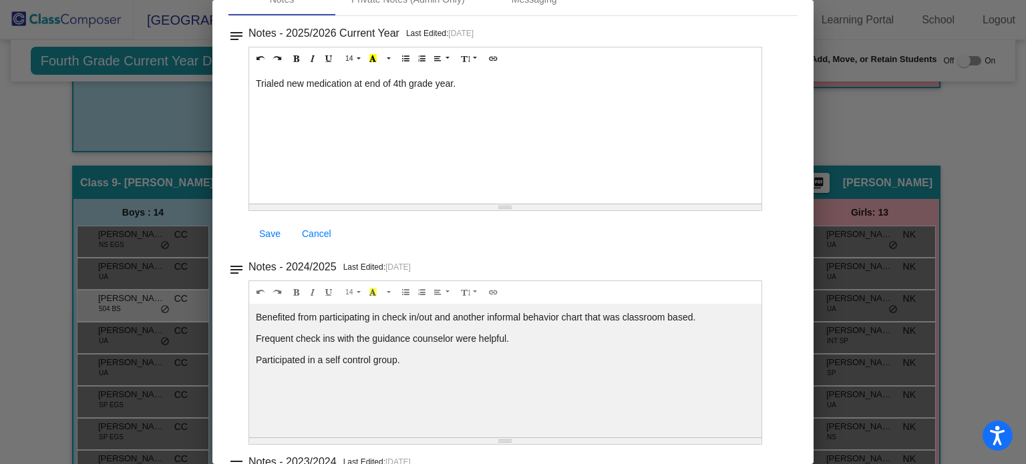
scroll to position [0, 0]
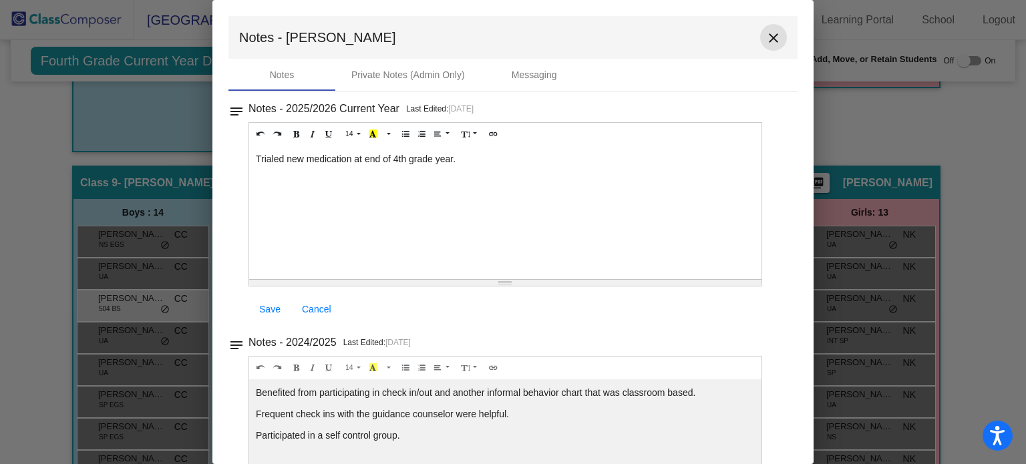
click at [766, 32] on mat-icon "close" at bounding box center [774, 38] width 16 height 16
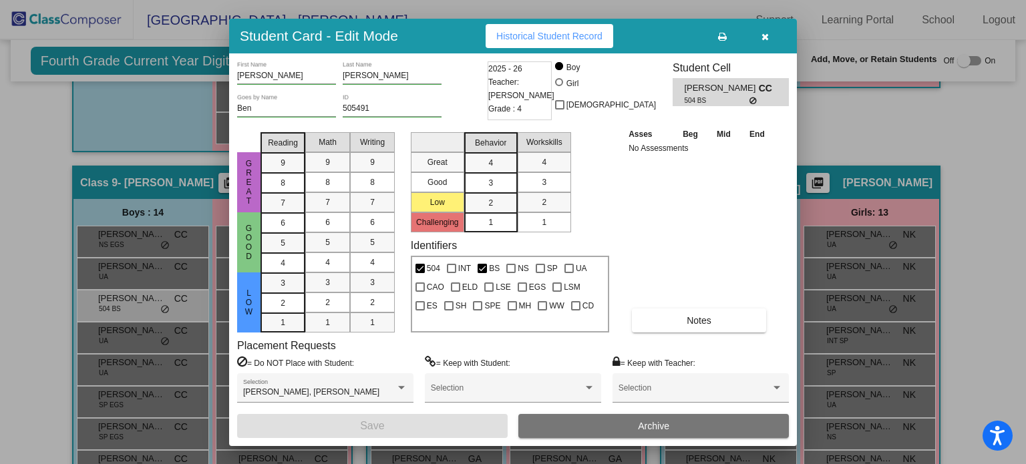
click at [766, 31] on span "button" at bounding box center [765, 36] width 7 height 11
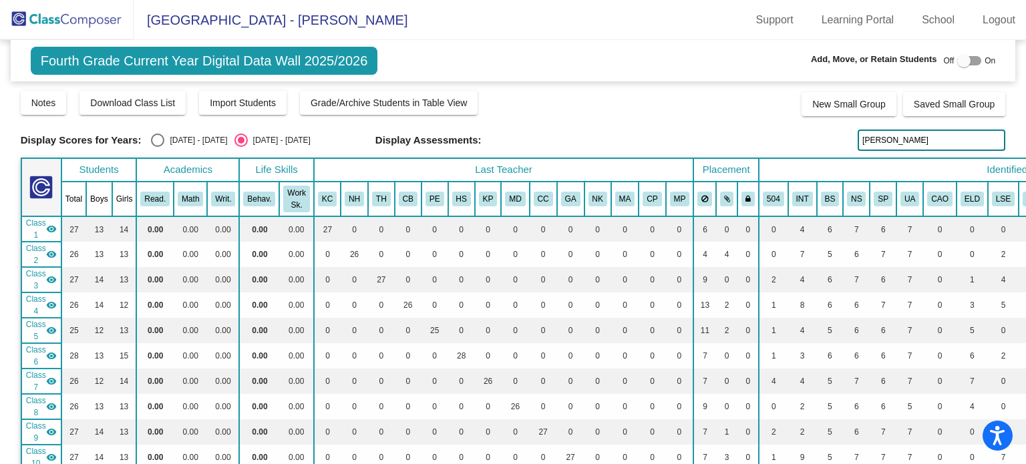
click at [893, 137] on input "harrison" at bounding box center [932, 140] width 148 height 21
type input "h"
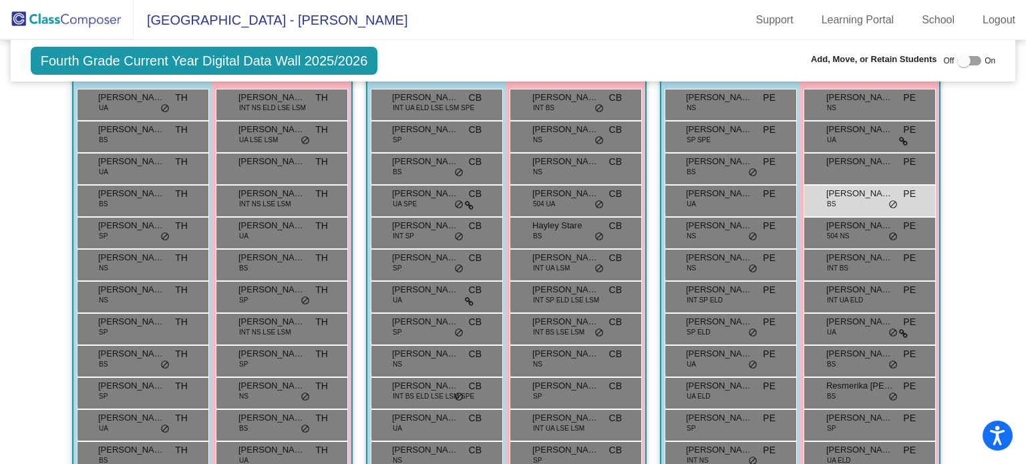
scroll to position [1140, 0]
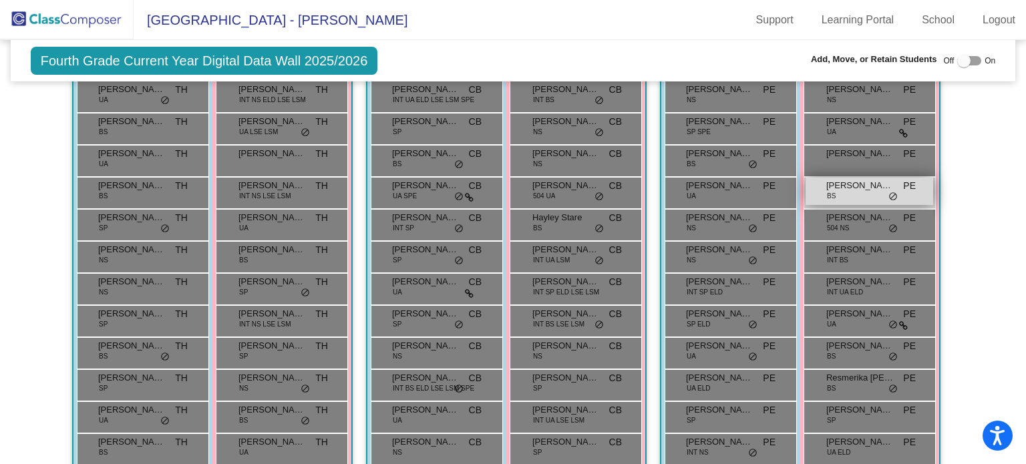
type input "kendall"
click at [858, 189] on div "Lily Kendall BS PE lock do_not_disturb_alt" at bounding box center [870, 191] width 128 height 27
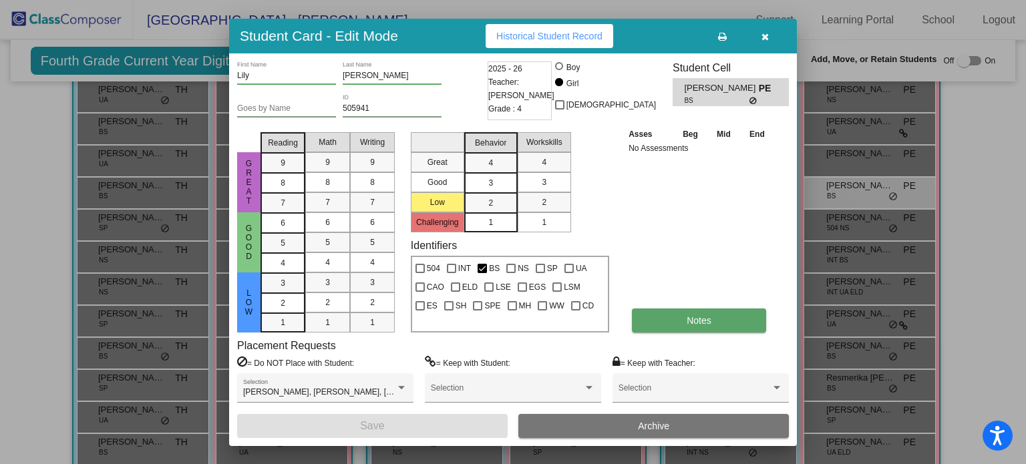
click at [713, 314] on button "Notes" at bounding box center [699, 321] width 134 height 24
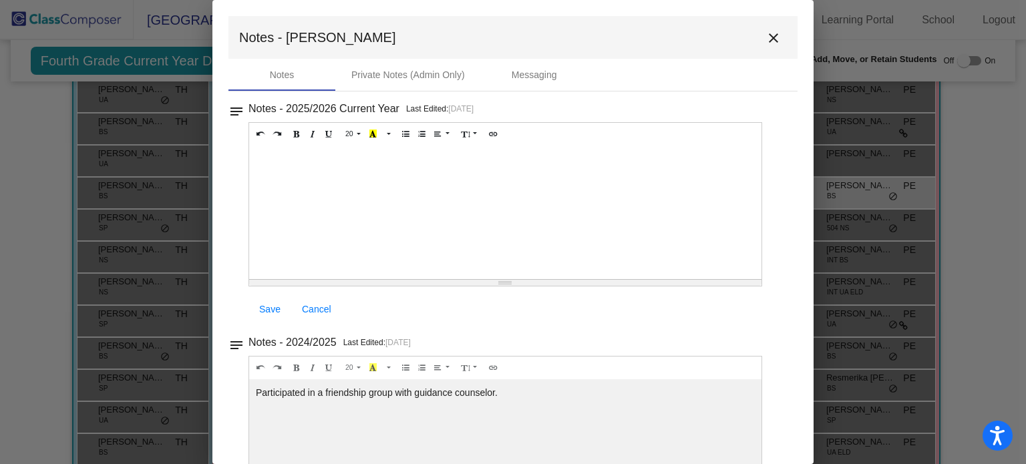
click at [293, 162] on div at bounding box center [505, 213] width 512 height 134
click at [766, 41] on mat-icon "close" at bounding box center [774, 38] width 16 height 16
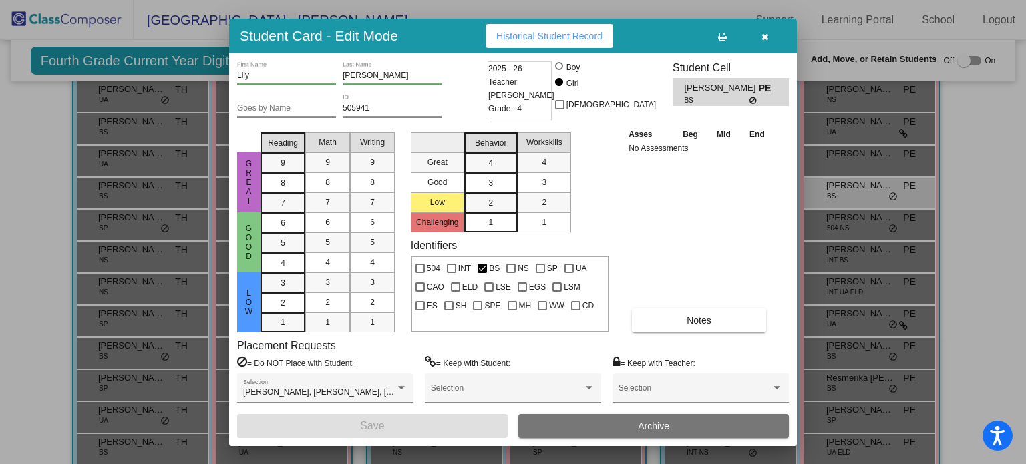
click at [763, 37] on icon "button" at bounding box center [765, 36] width 7 height 9
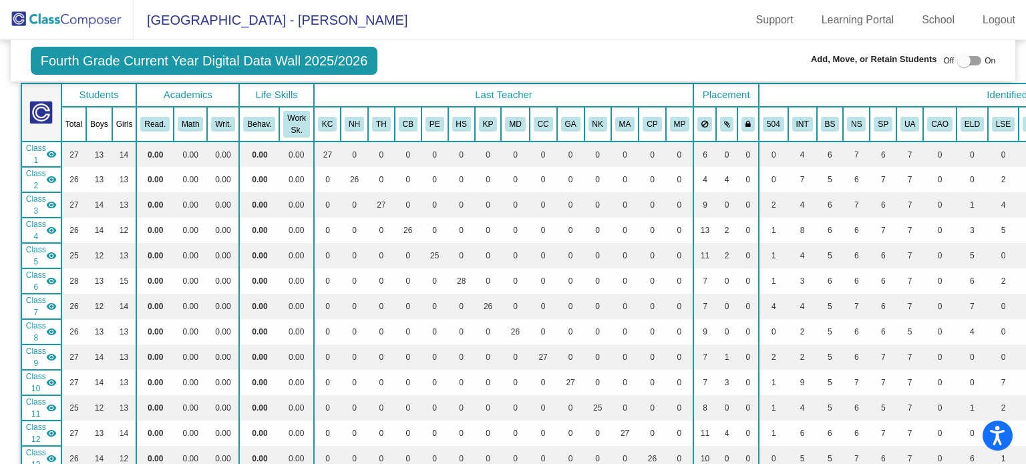
scroll to position [0, 0]
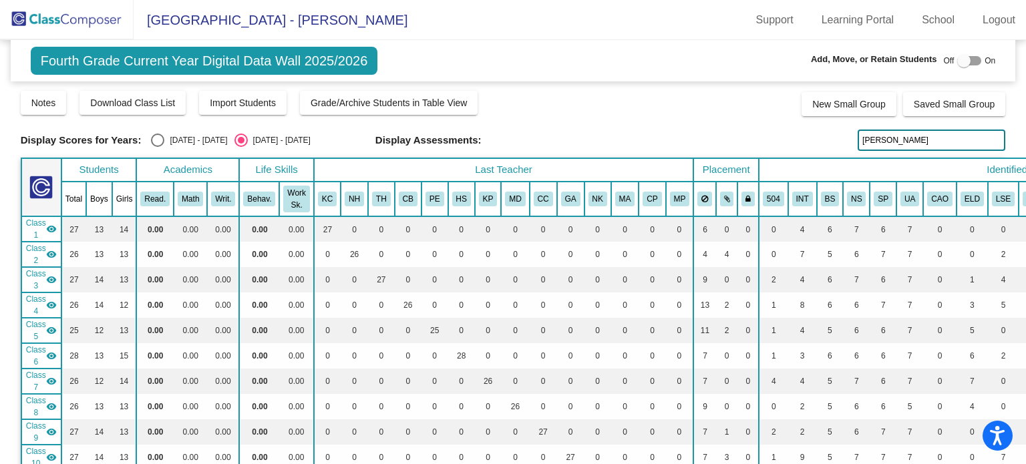
drag, startPoint x: 899, startPoint y: 137, endPoint x: 854, endPoint y: 148, distance: 46.0
click at [858, 148] on input "kendall" at bounding box center [932, 140] width 148 height 21
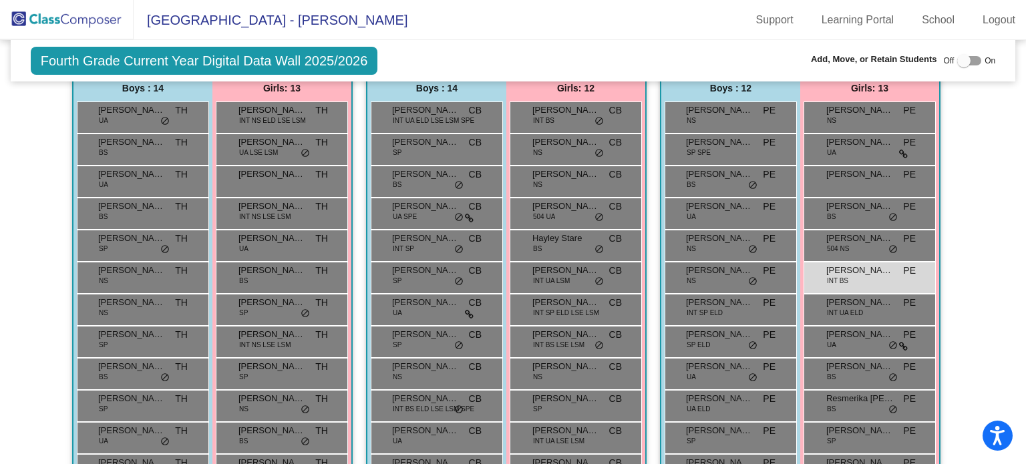
scroll to position [1123, 0]
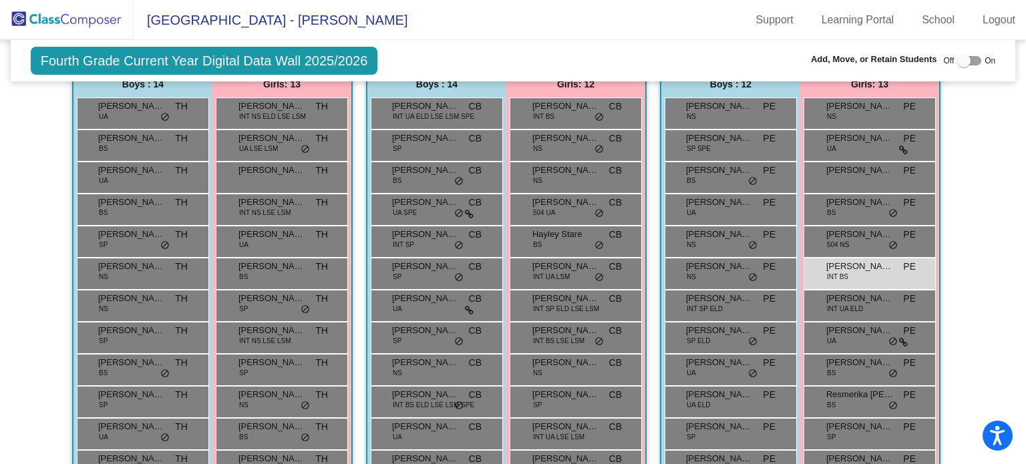
click at [861, 279] on div "Melissa Reinert INT BS PE lock do_not_disturb_alt" at bounding box center [870, 274] width 132 height 32
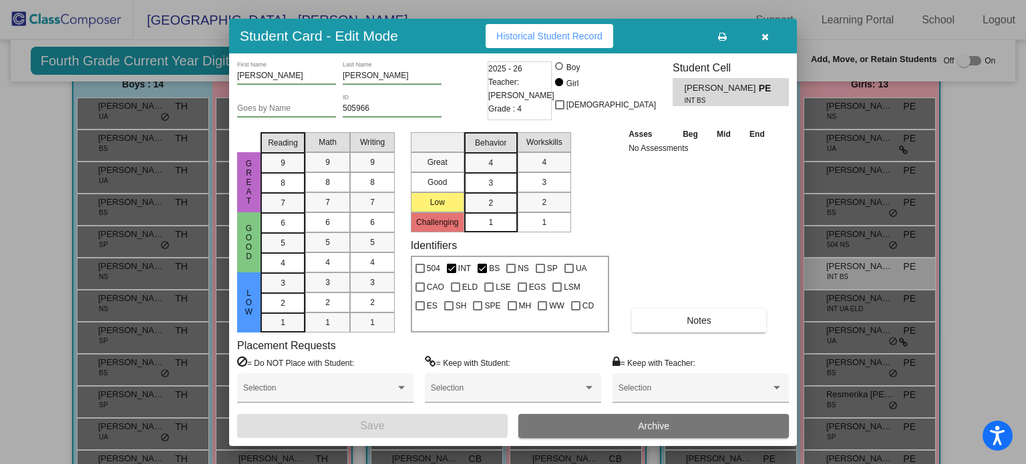
click at [861, 279] on div at bounding box center [513, 232] width 1026 height 464
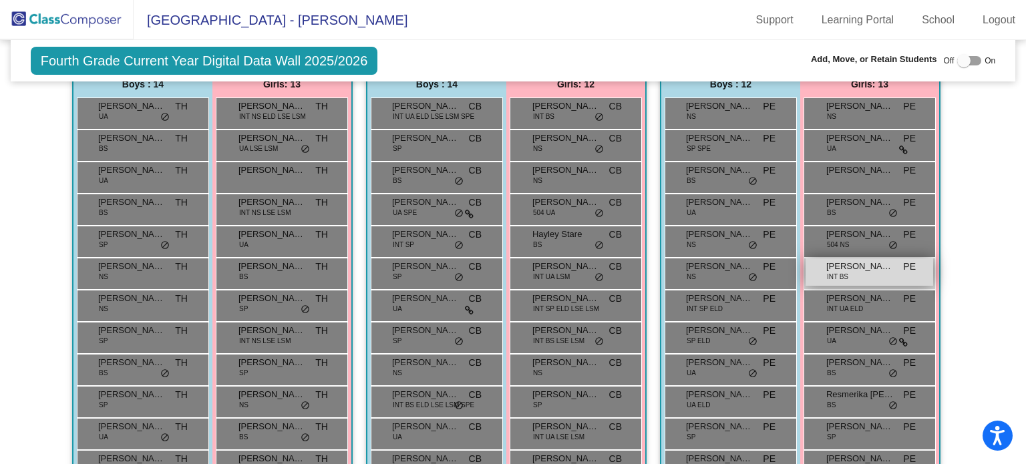
click at [841, 263] on span "Melissa Reinert" at bounding box center [859, 266] width 67 height 13
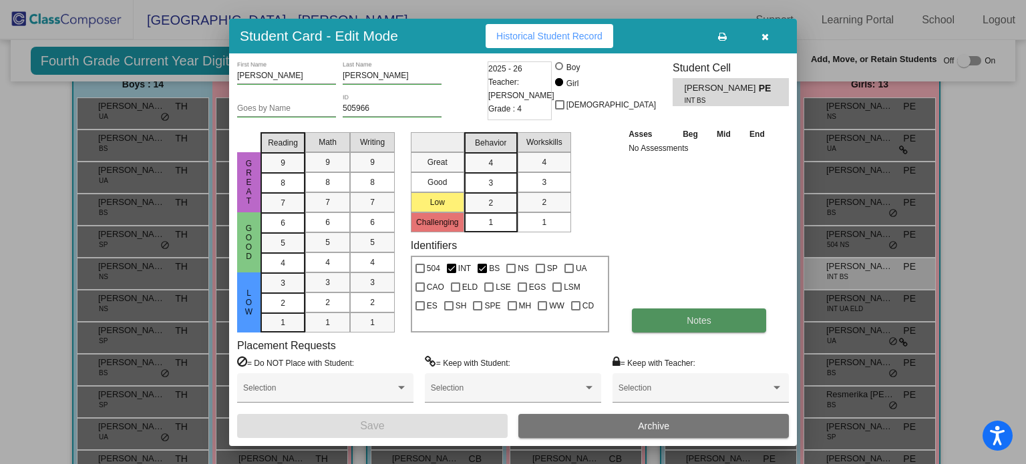
click at [709, 324] on span "Notes" at bounding box center [699, 320] width 25 height 11
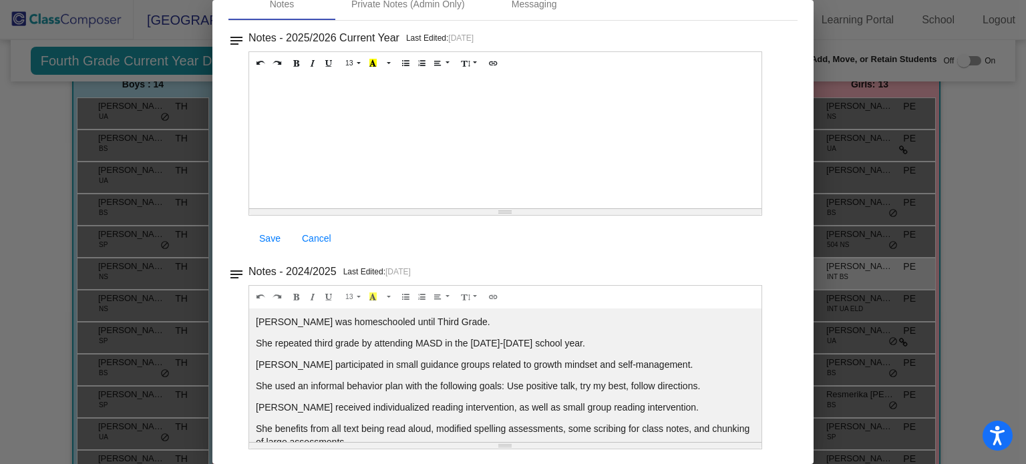
scroll to position [0, 0]
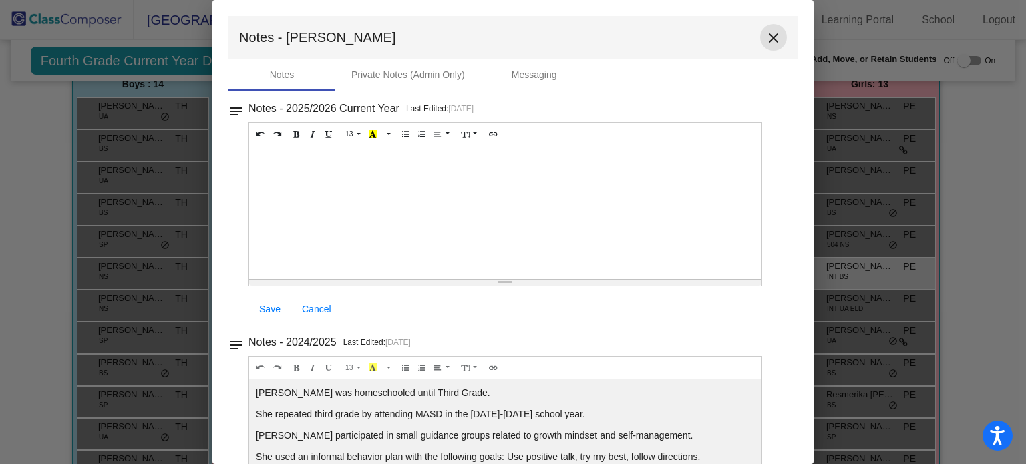
click at [766, 37] on mat-icon "close" at bounding box center [774, 38] width 16 height 16
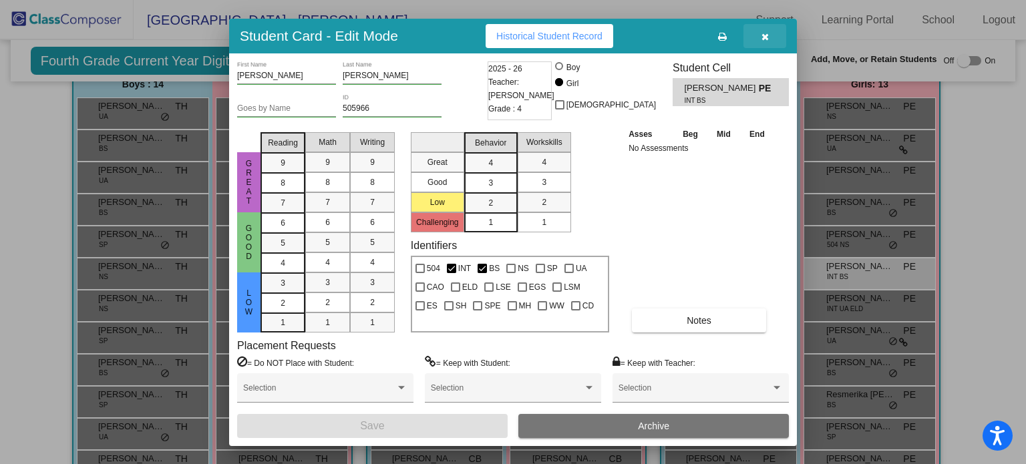
click at [770, 40] on button "button" at bounding box center [765, 36] width 43 height 24
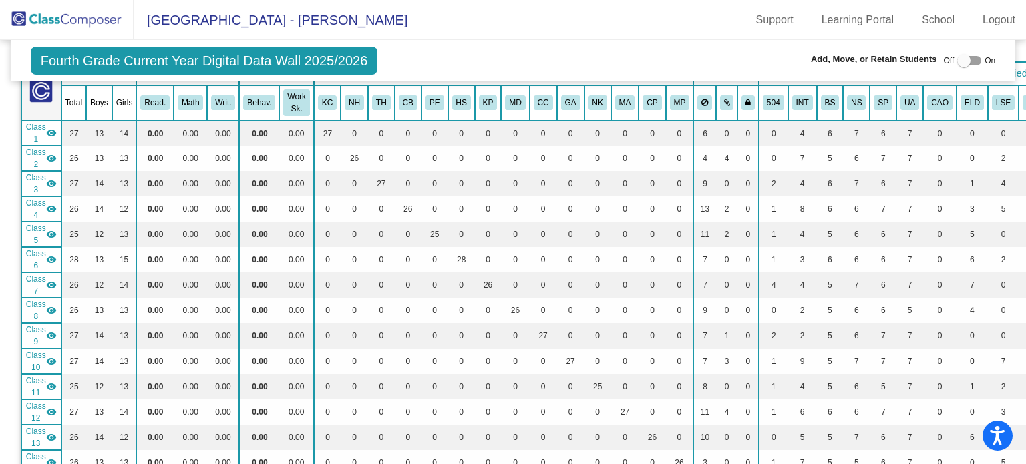
scroll to position [37, 0]
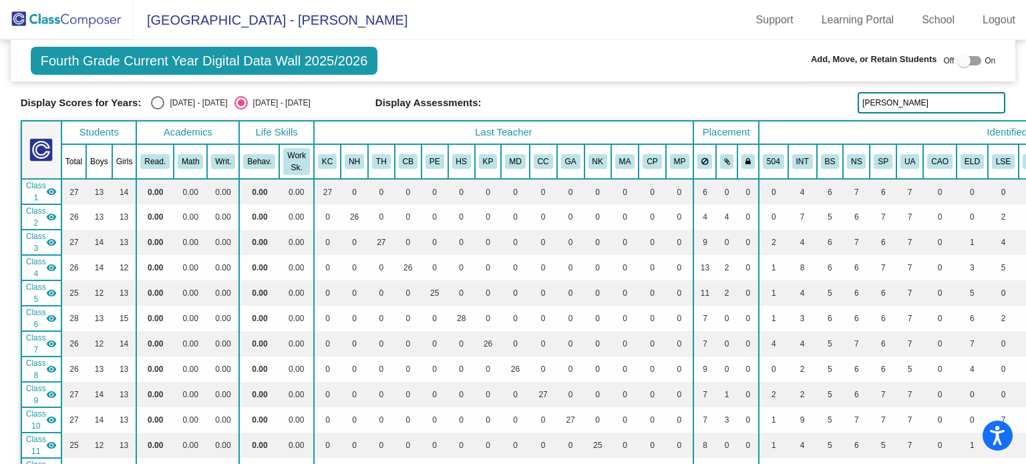
click at [897, 102] on input "reinert" at bounding box center [932, 102] width 148 height 21
type input "r"
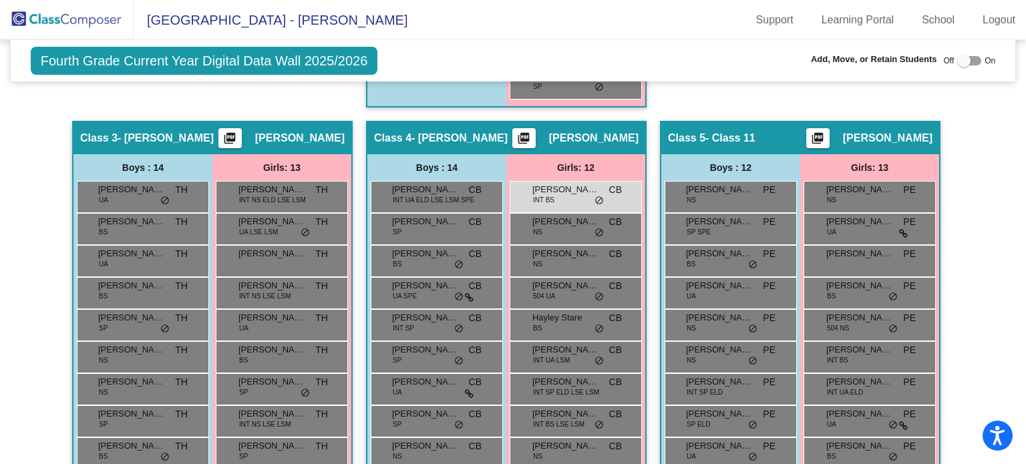
scroll to position [1065, 0]
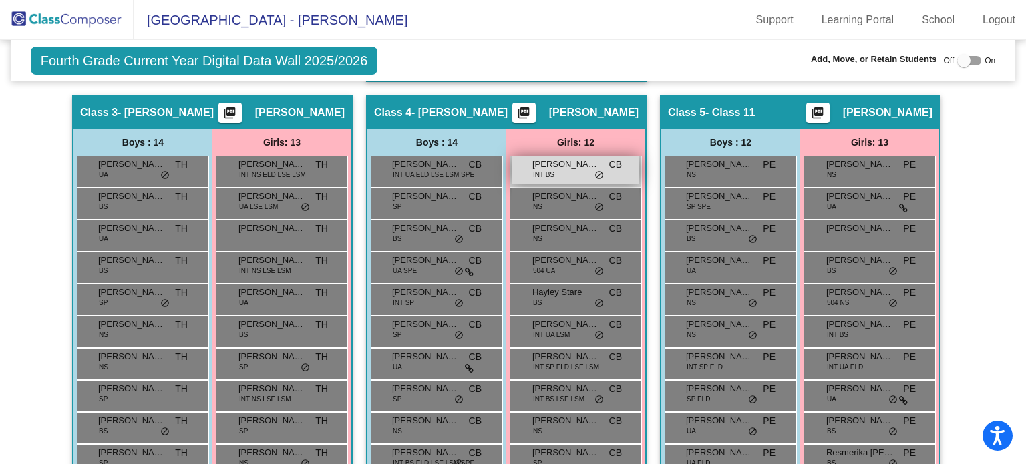
click at [577, 162] on span "Adalyn Putt" at bounding box center [565, 164] width 67 height 13
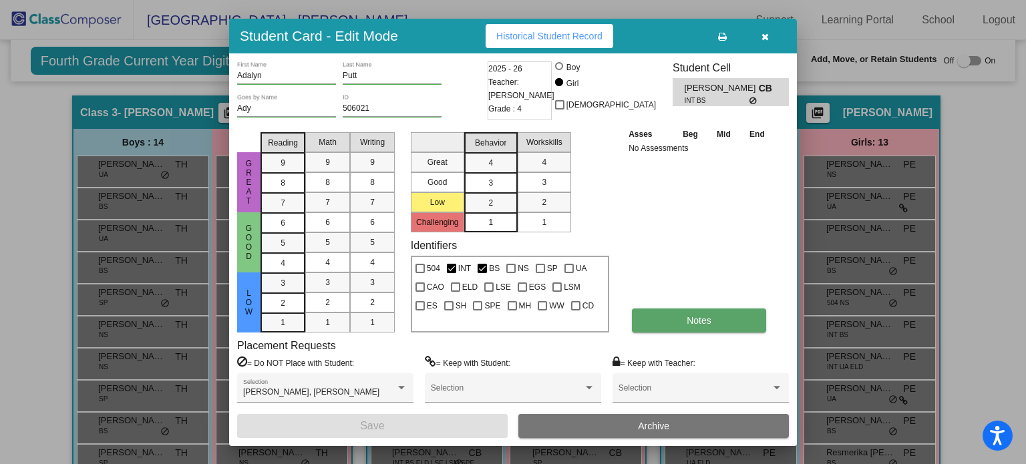
click at [665, 323] on button "Notes" at bounding box center [699, 321] width 134 height 24
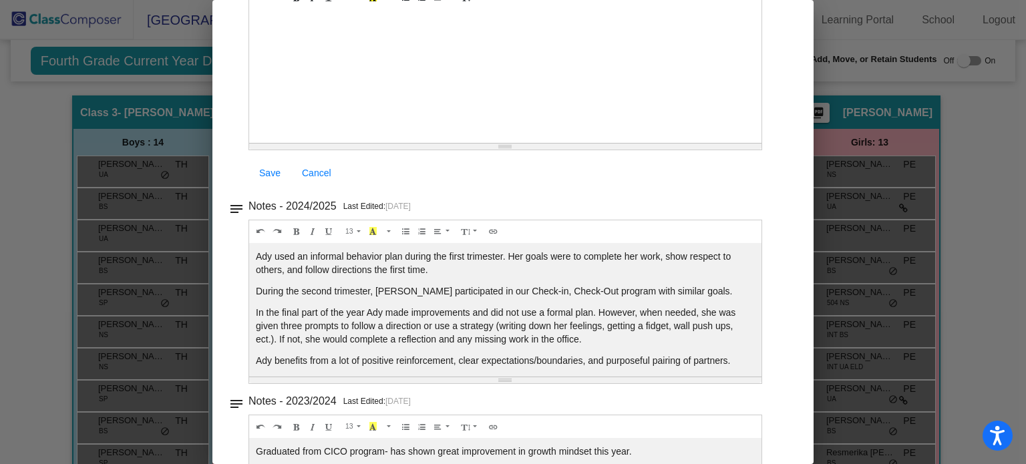
scroll to position [0, 0]
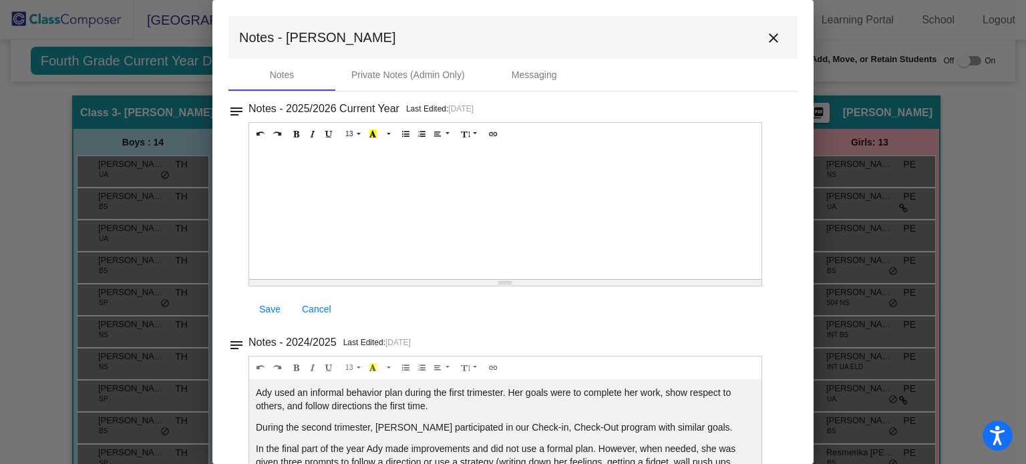
click at [766, 34] on mat-icon "close" at bounding box center [774, 38] width 16 height 16
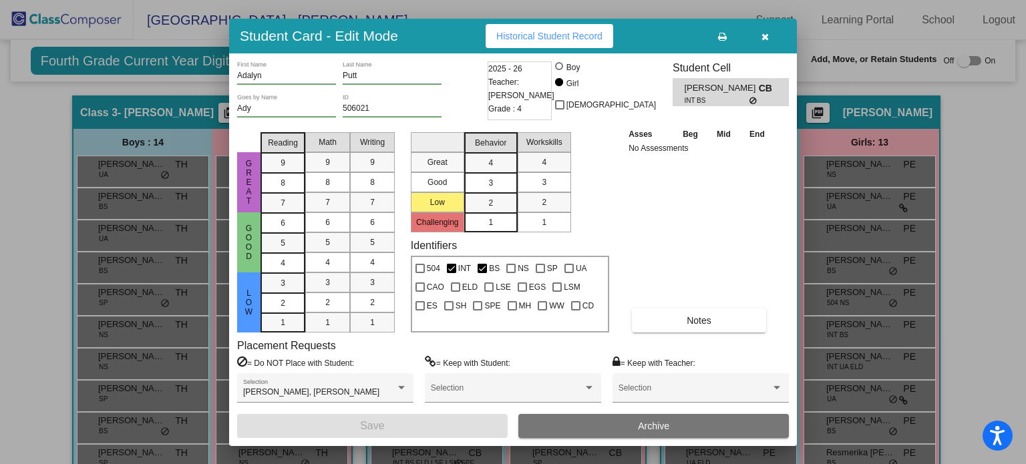
click at [767, 35] on icon "button" at bounding box center [765, 36] width 7 height 9
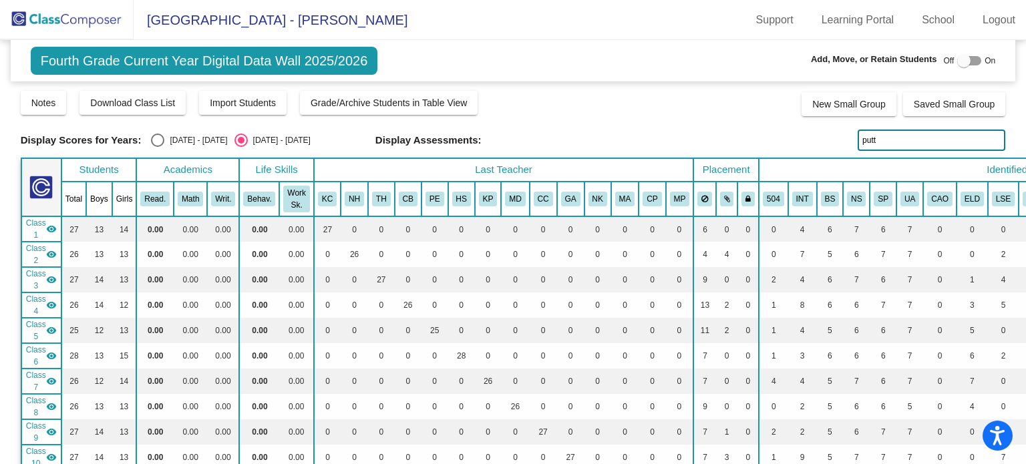
click at [895, 141] on input "putt" at bounding box center [932, 140] width 148 height 21
type input "p"
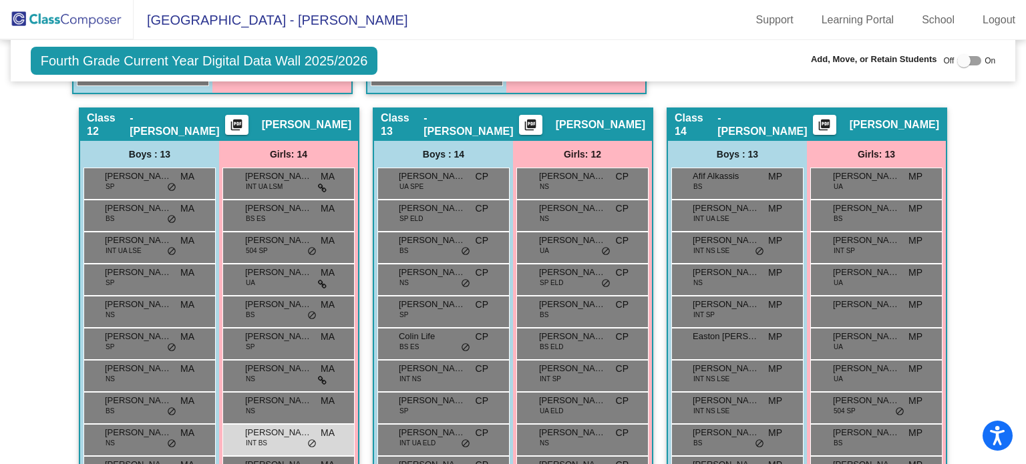
scroll to position [2664, 0]
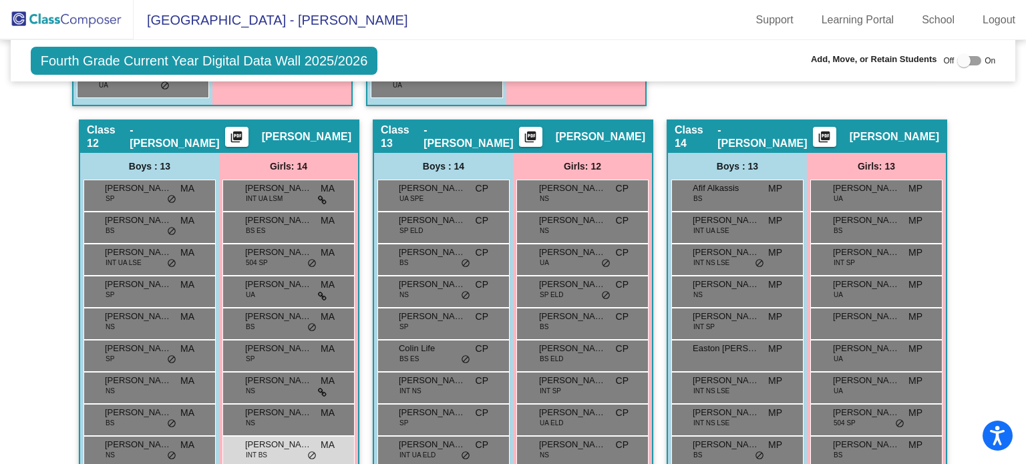
type input "wells"
click at [282, 438] on span "Nyla Wells" at bounding box center [278, 444] width 67 height 13
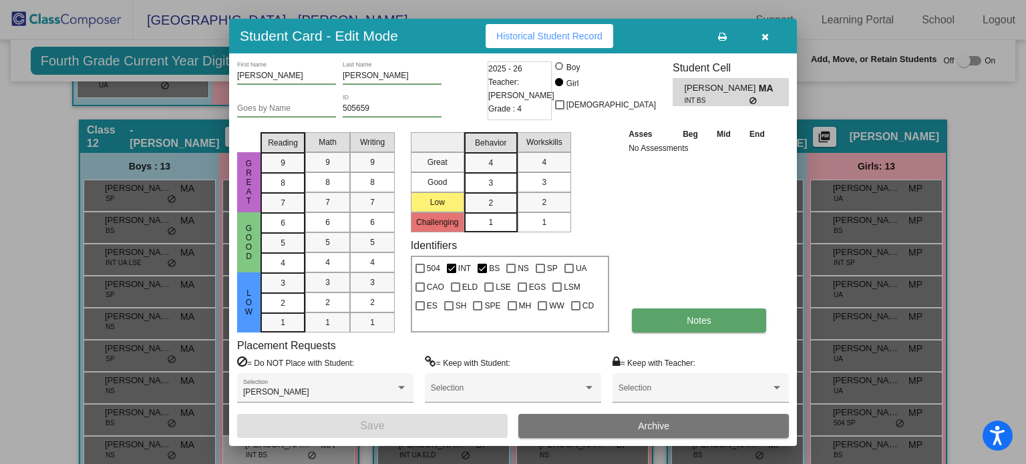
click at [676, 315] on button "Notes" at bounding box center [699, 321] width 134 height 24
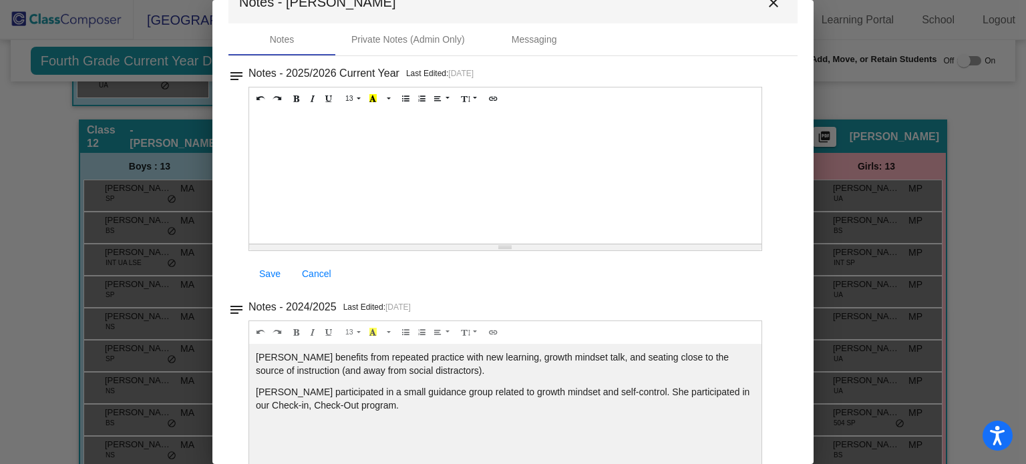
scroll to position [31, 0]
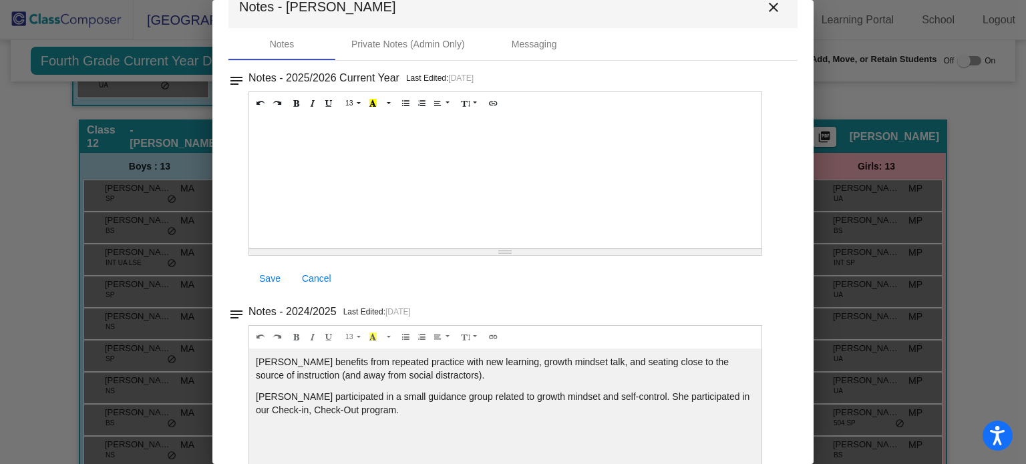
click at [768, 5] on mat-icon "close" at bounding box center [774, 7] width 16 height 16
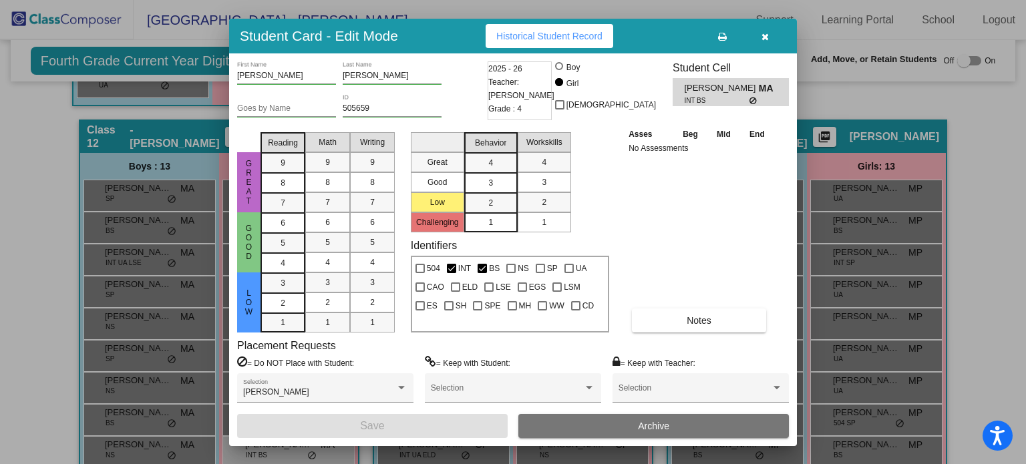
click at [760, 37] on button "button" at bounding box center [765, 36] width 43 height 24
